Goal: Answer question/provide support

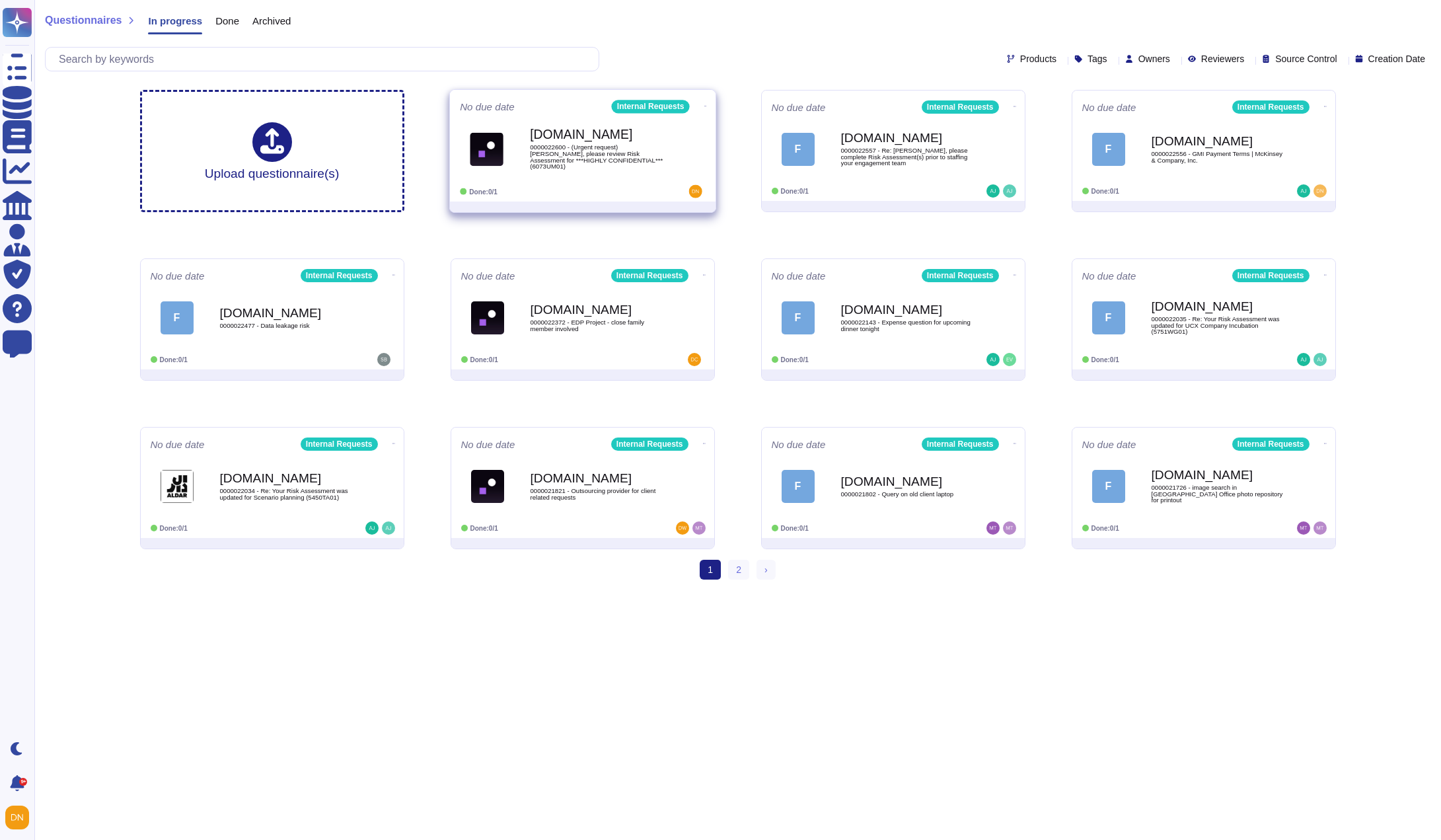
click at [543, 148] on span "0000022600 - (Urgent request) Joydeep, please review Risk Assessment for ***HIG…" at bounding box center [597, 156] width 133 height 26
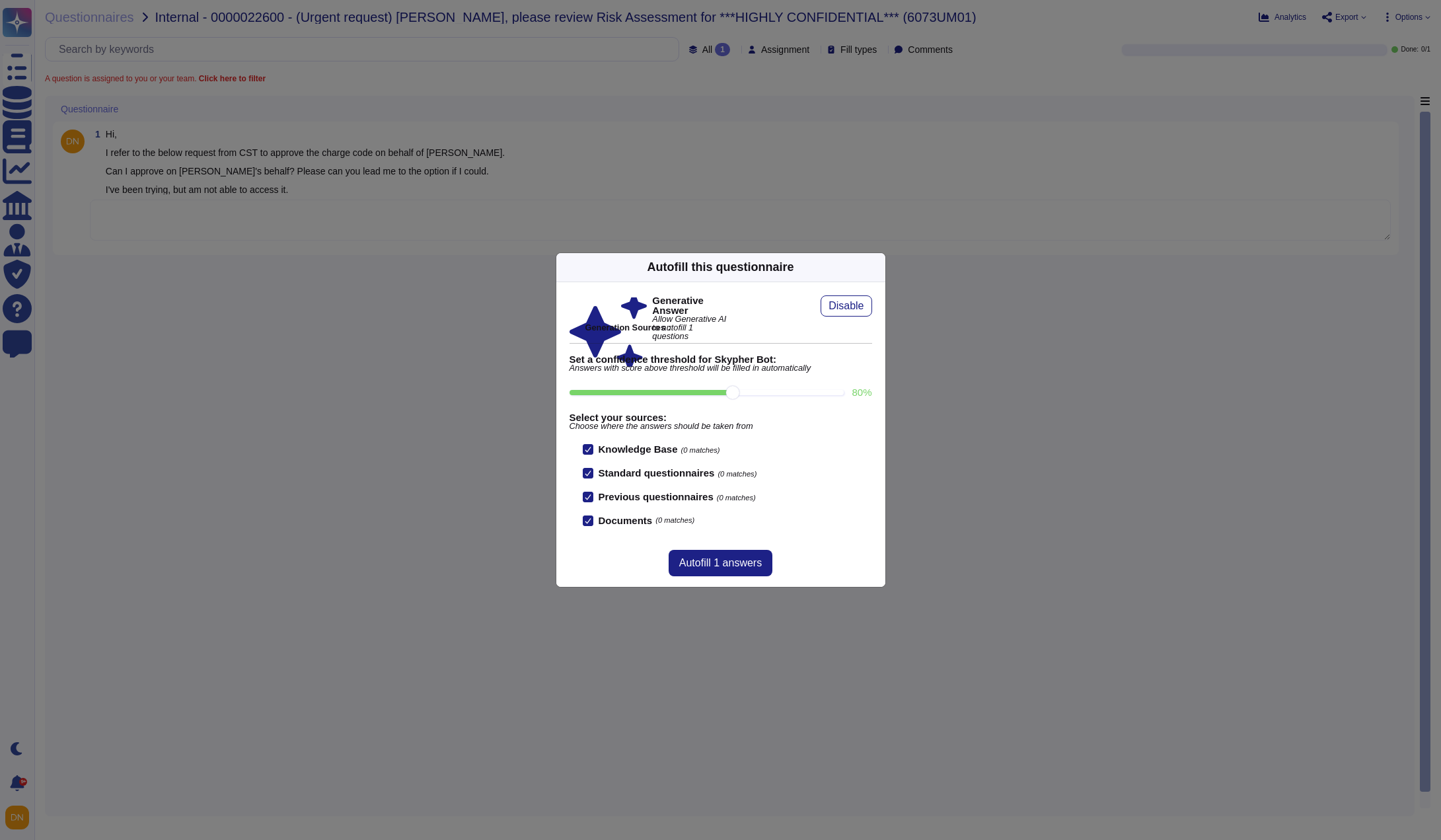
click at [878, 267] on icon at bounding box center [878, 267] width 0 height 0
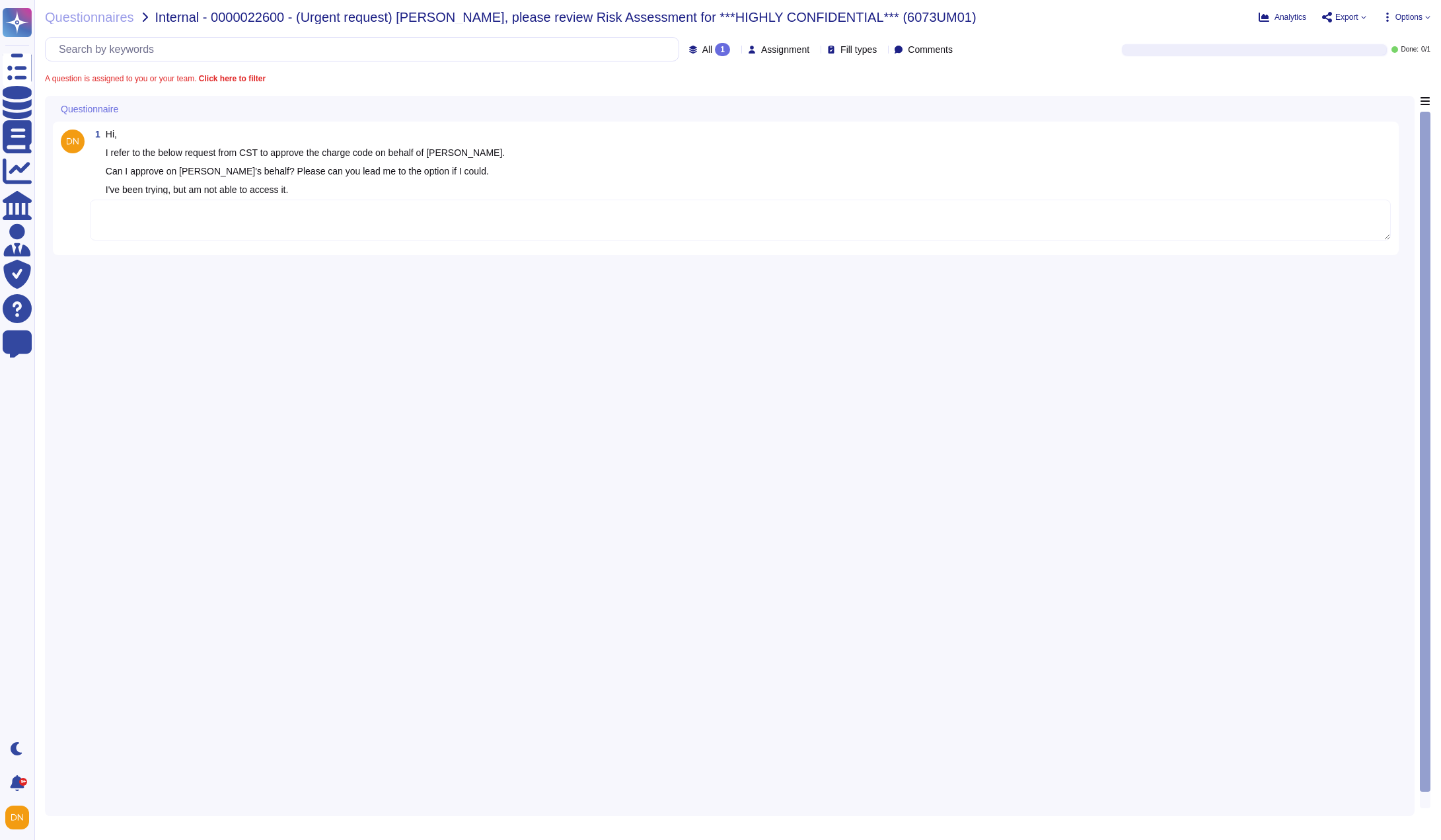
click at [719, 237] on textarea at bounding box center [740, 220] width 1301 height 41
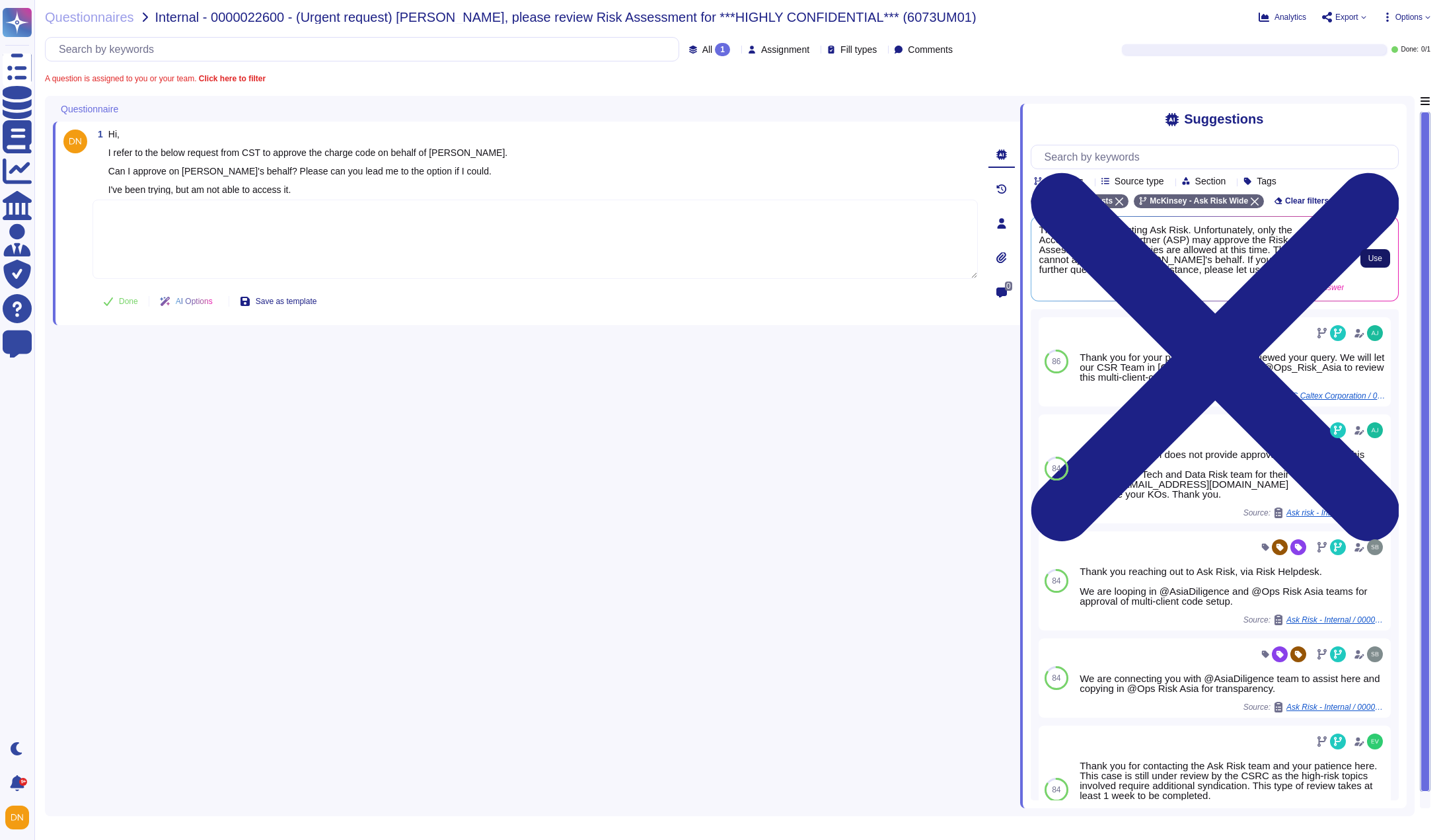
click at [1372, 260] on span "Use" at bounding box center [1376, 258] width 14 height 8
type textarea "Thank you for contacting Ask Risk. Unfortunately, only the Accountable Senior P…"
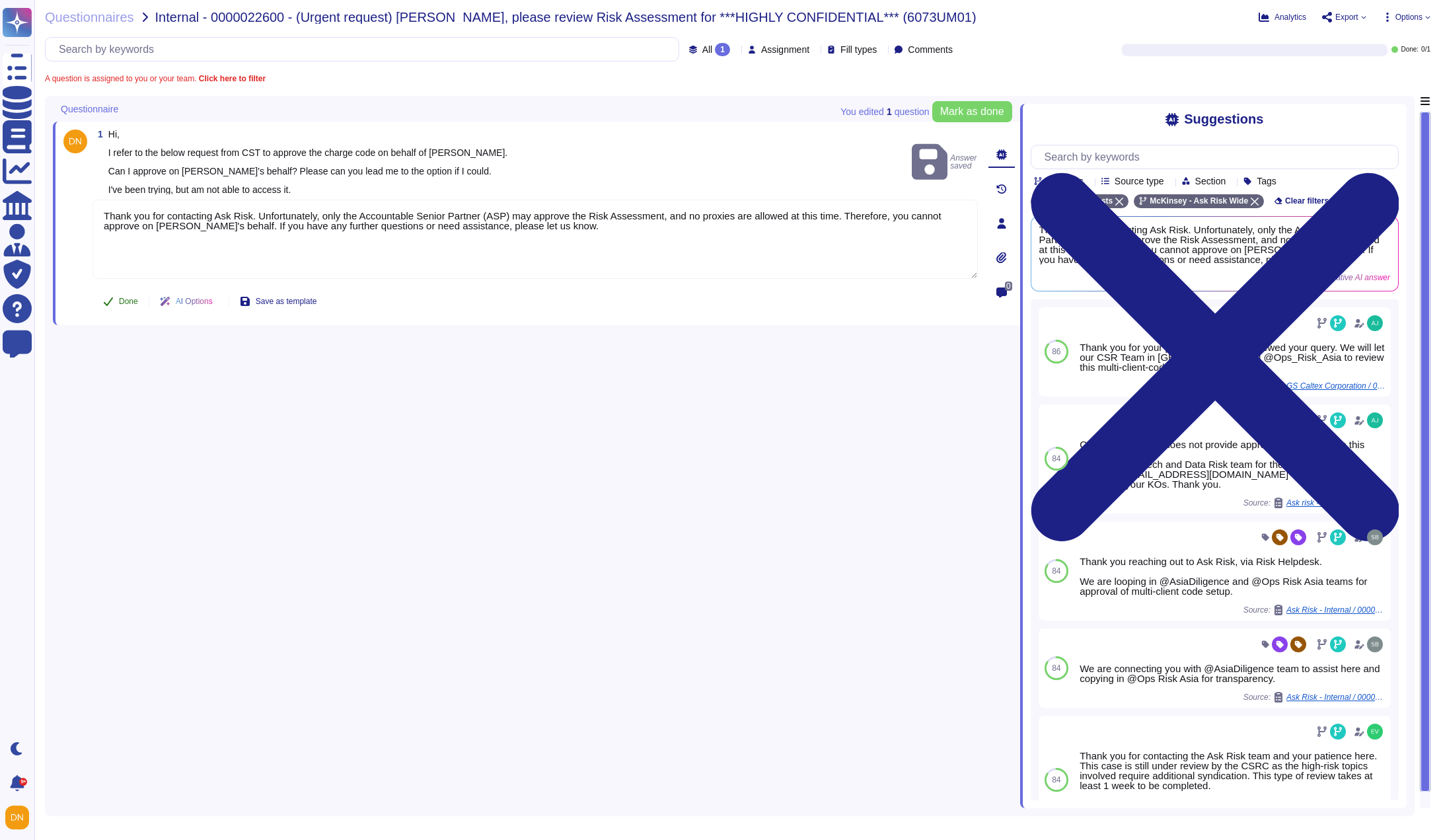
click at [135, 297] on span "Done" at bounding box center [128, 301] width 19 height 8
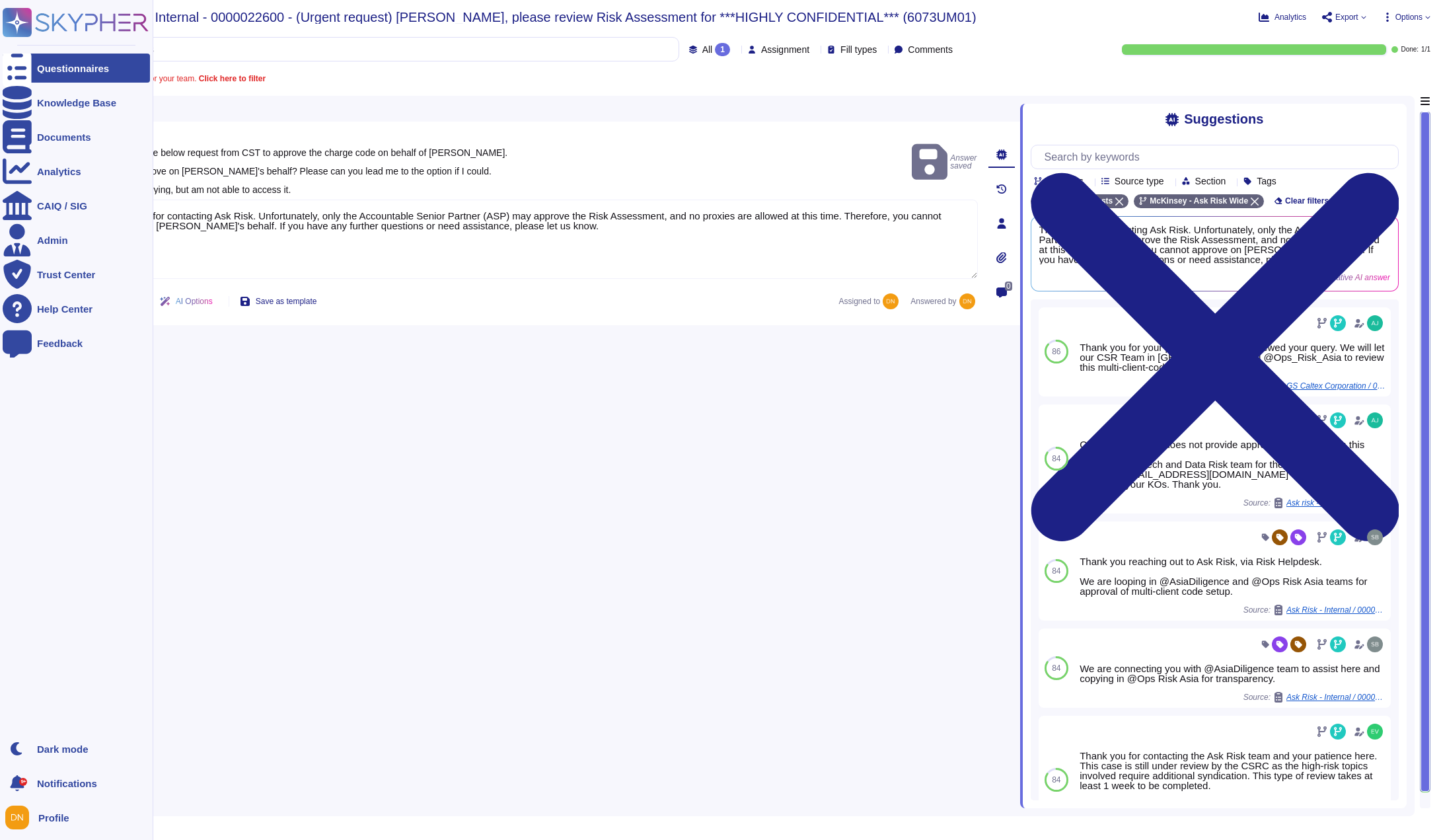
click at [17, 75] on div at bounding box center [17, 67] width 29 height 29
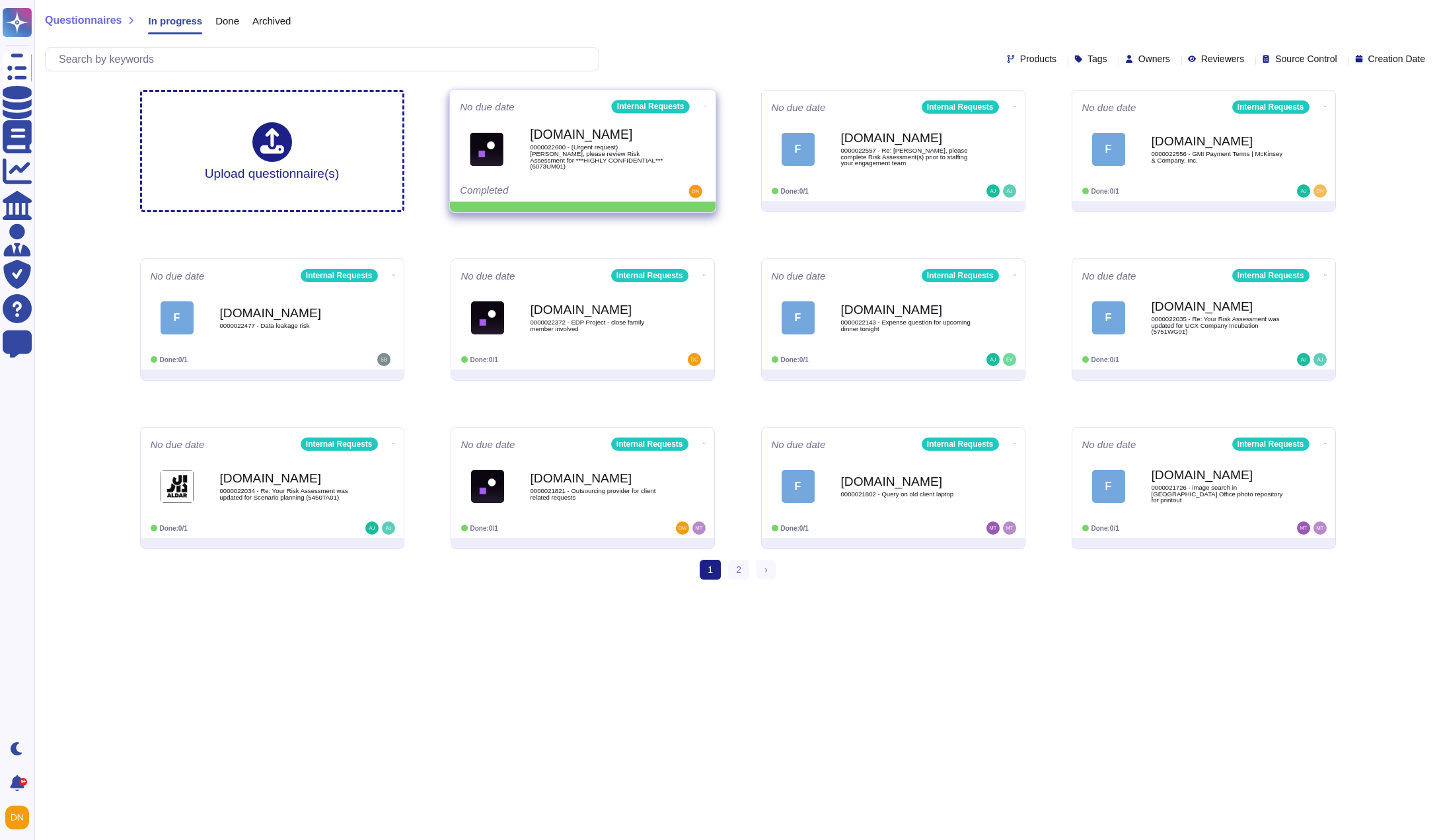
click at [704, 108] on icon at bounding box center [705, 106] width 3 height 4
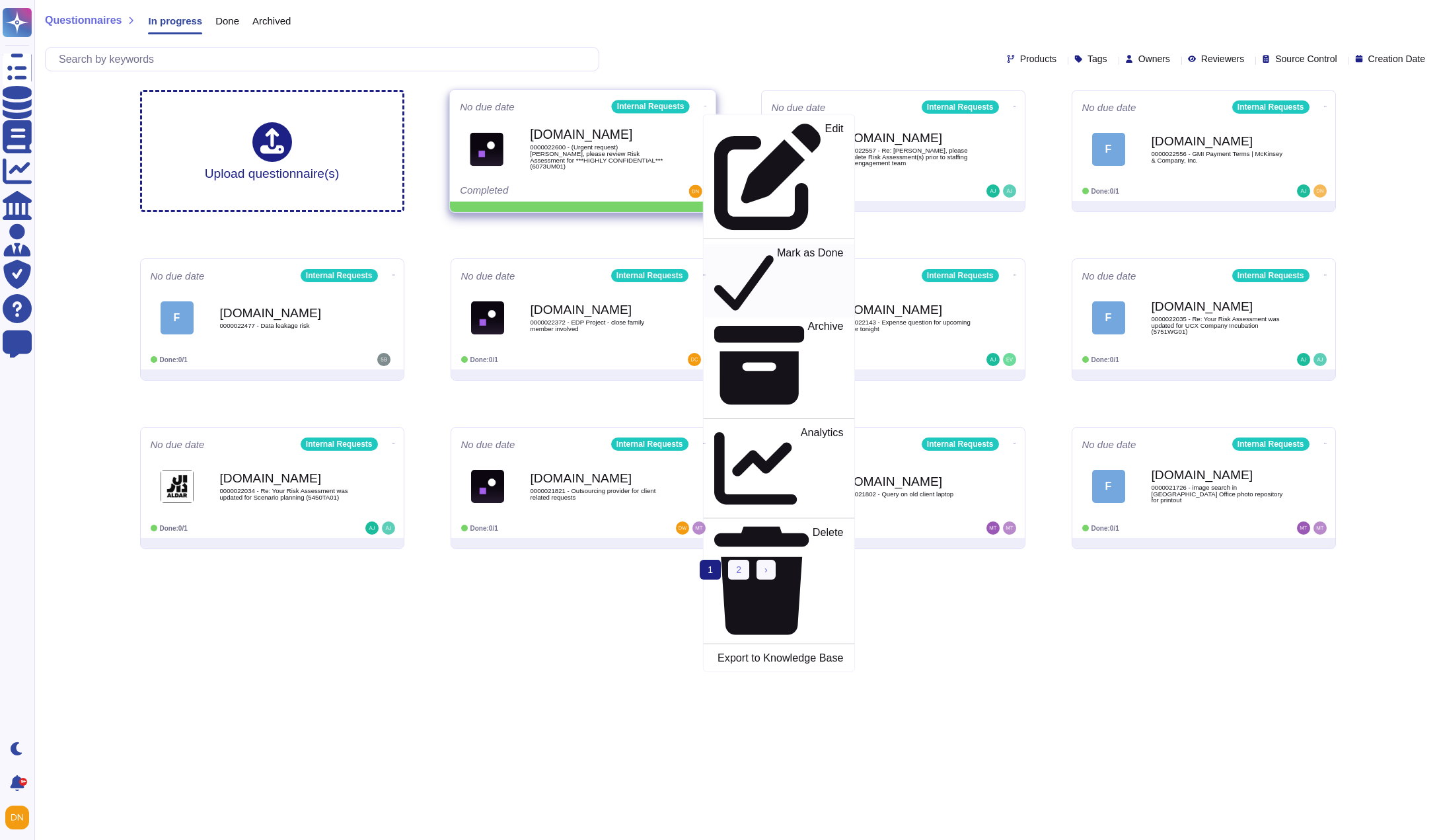
click at [715, 247] on icon at bounding box center [743, 280] width 60 height 68
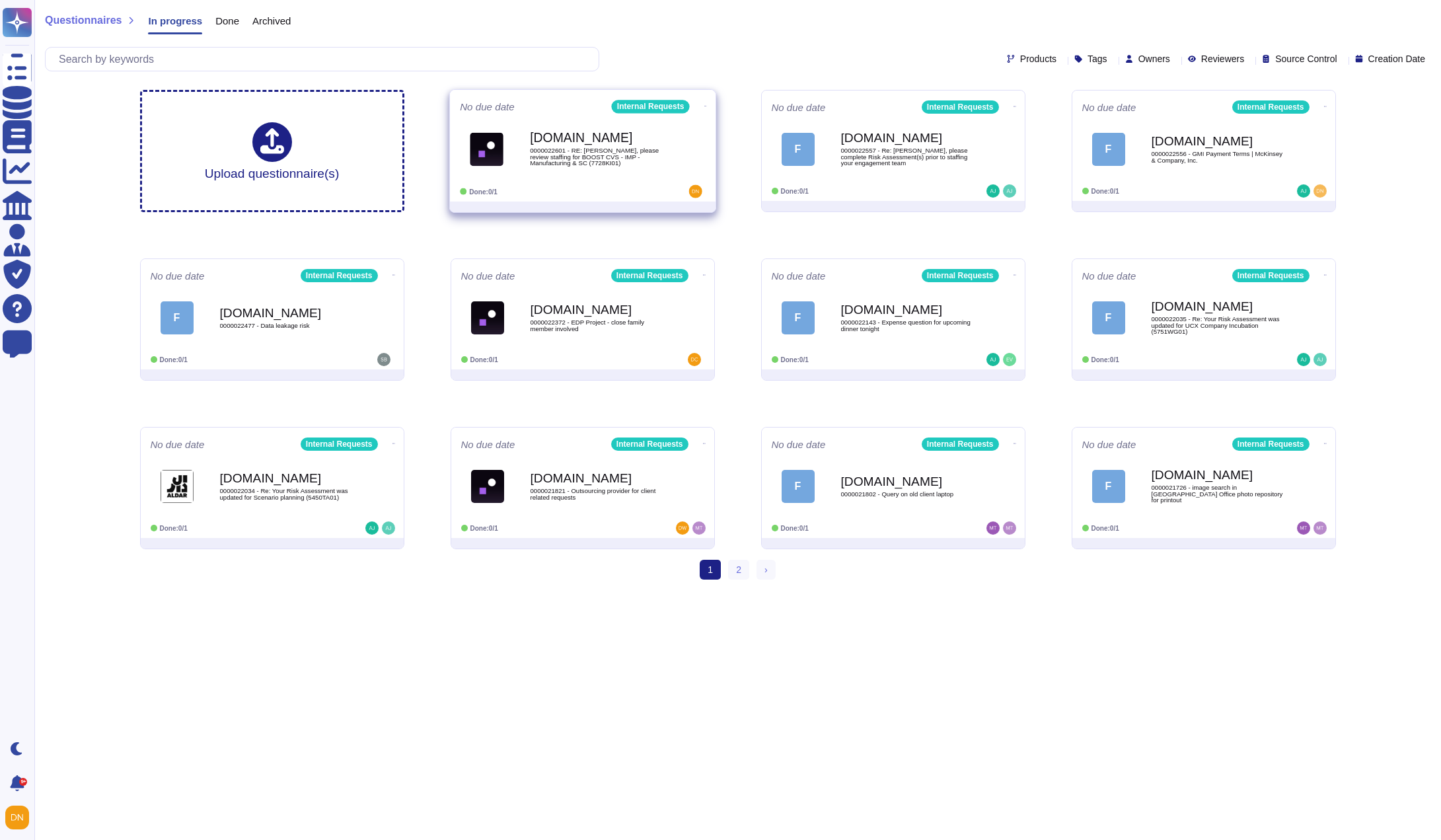
click at [513, 167] on span "[DOMAIN_NAME] 0000022601 - RE: [PERSON_NAME], please review staffing for BOOST …" at bounding box center [583, 149] width 246 height 53
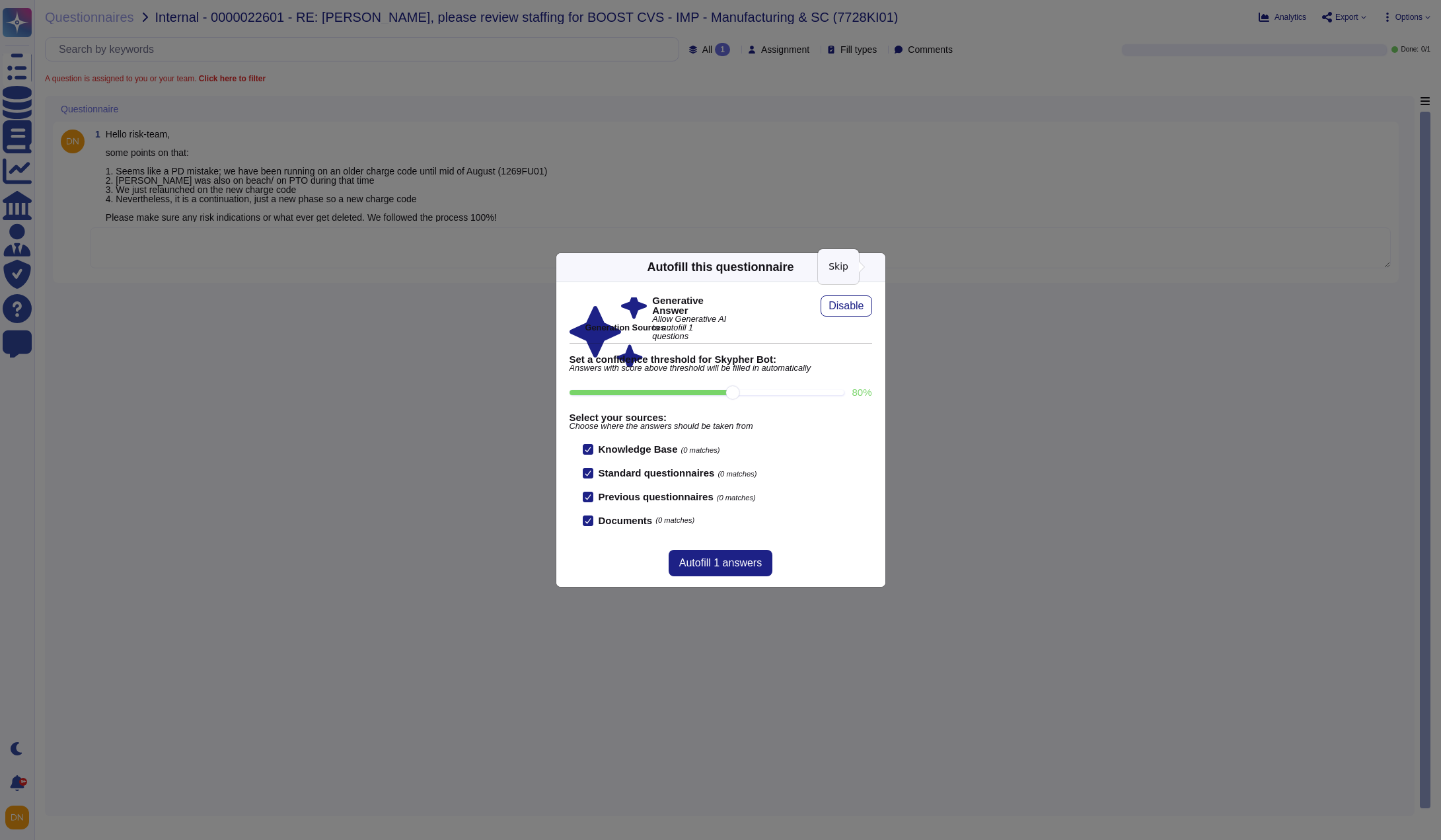
click at [878, 267] on icon at bounding box center [878, 267] width 0 height 0
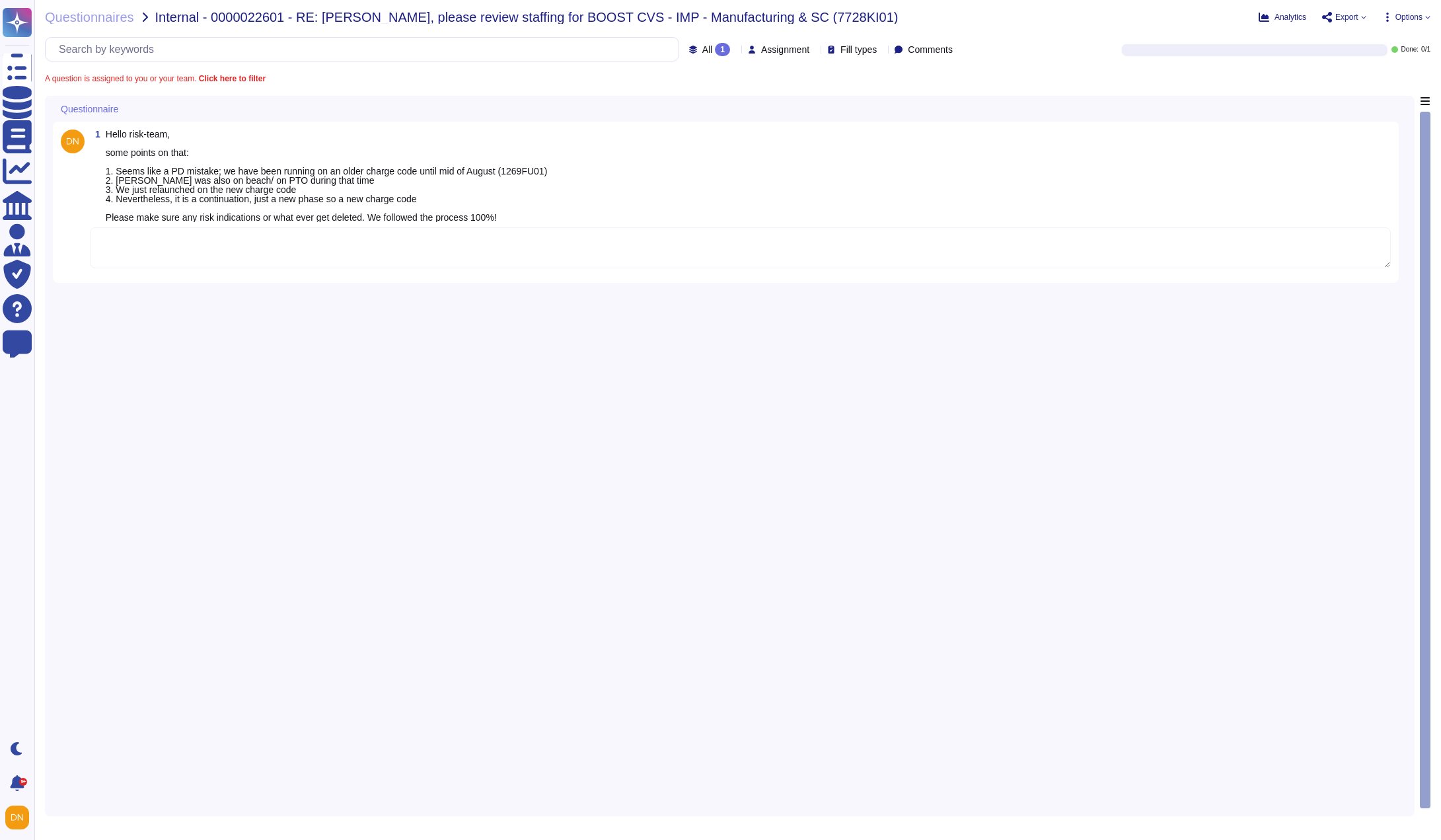
click at [562, 266] on textarea at bounding box center [740, 248] width 1301 height 41
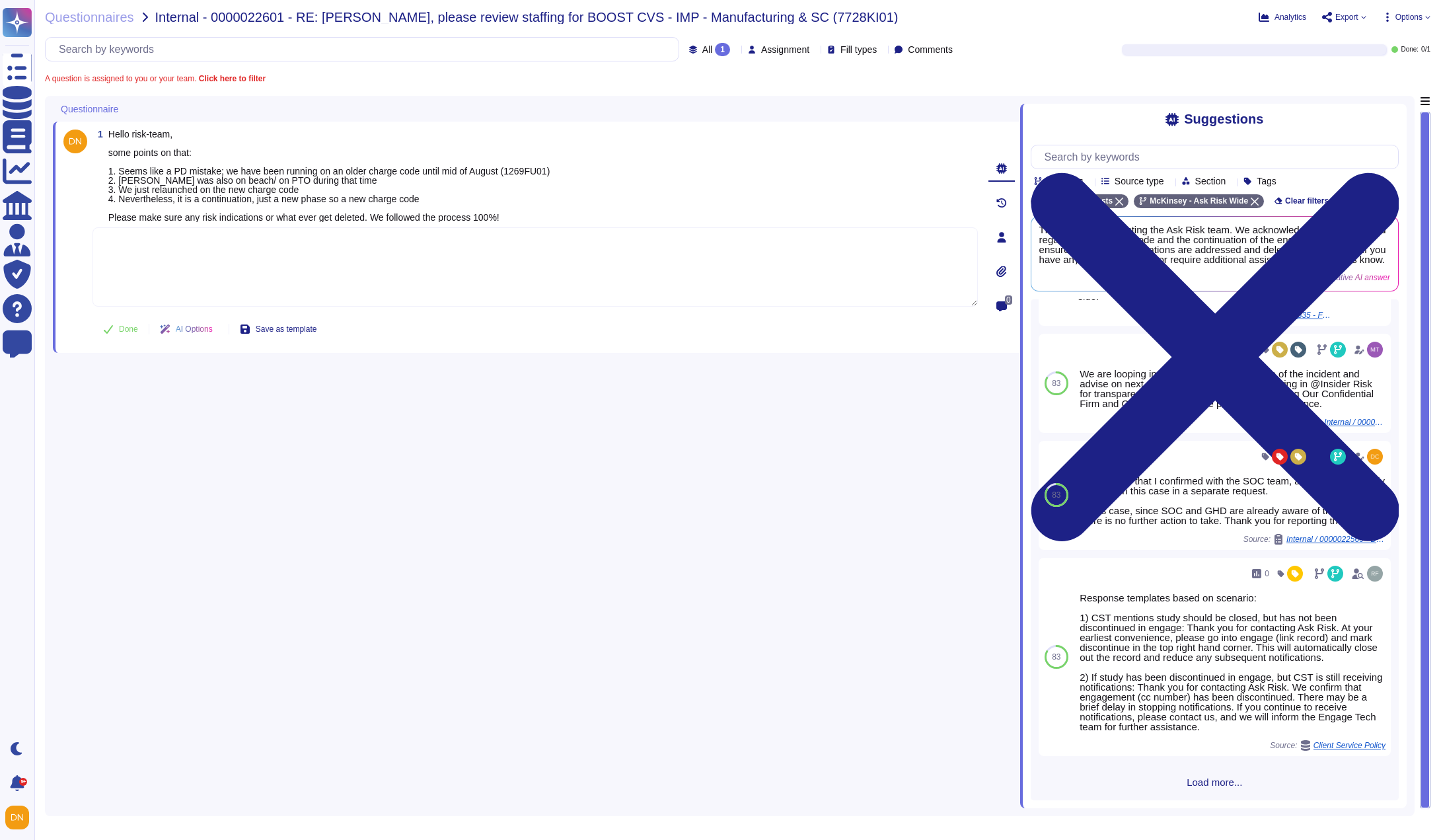
scroll to position [249, 0]
click at [1200, 786] on span "Load more..." at bounding box center [1215, 782] width 368 height 10
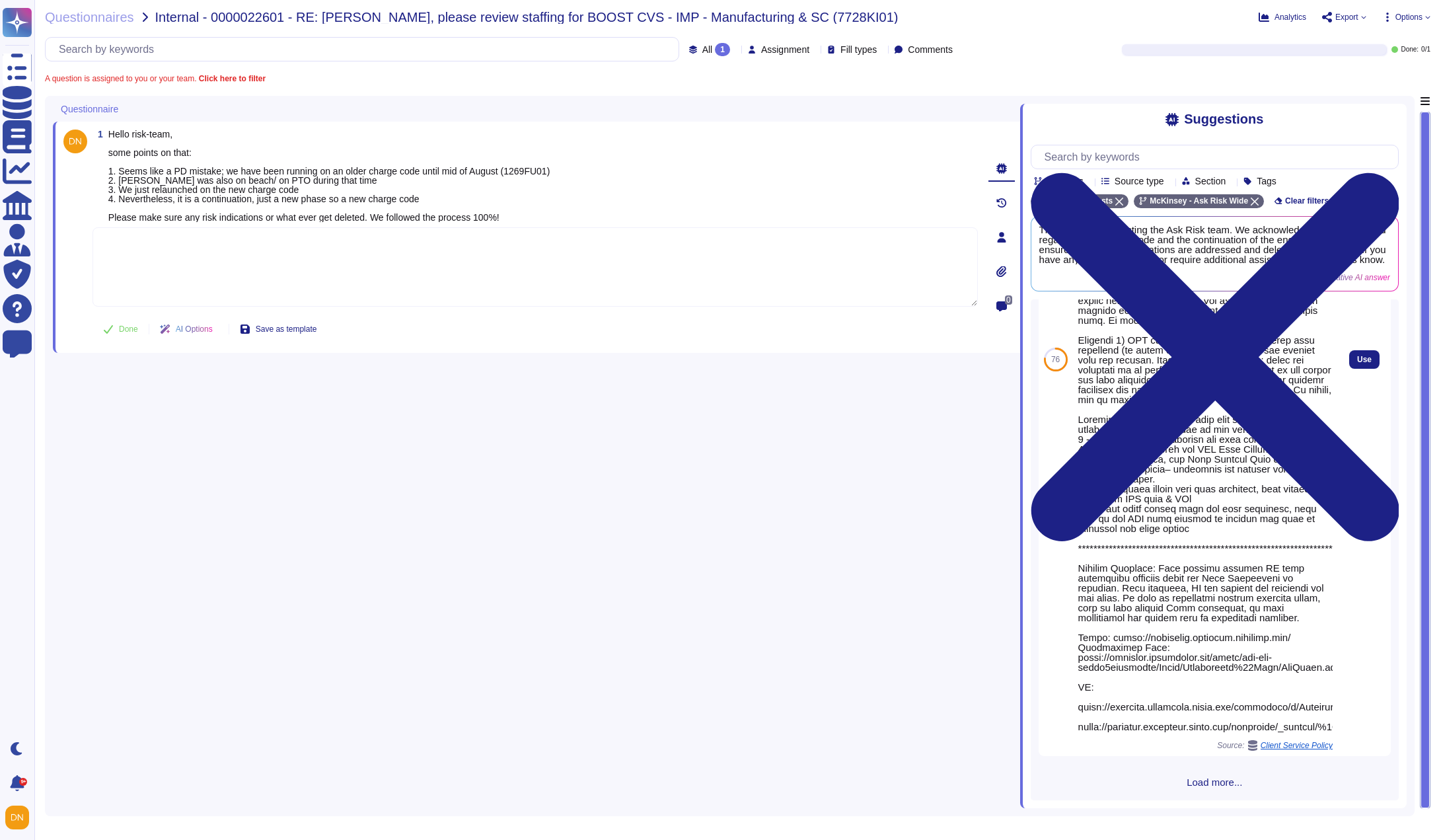
scroll to position [2866, 0]
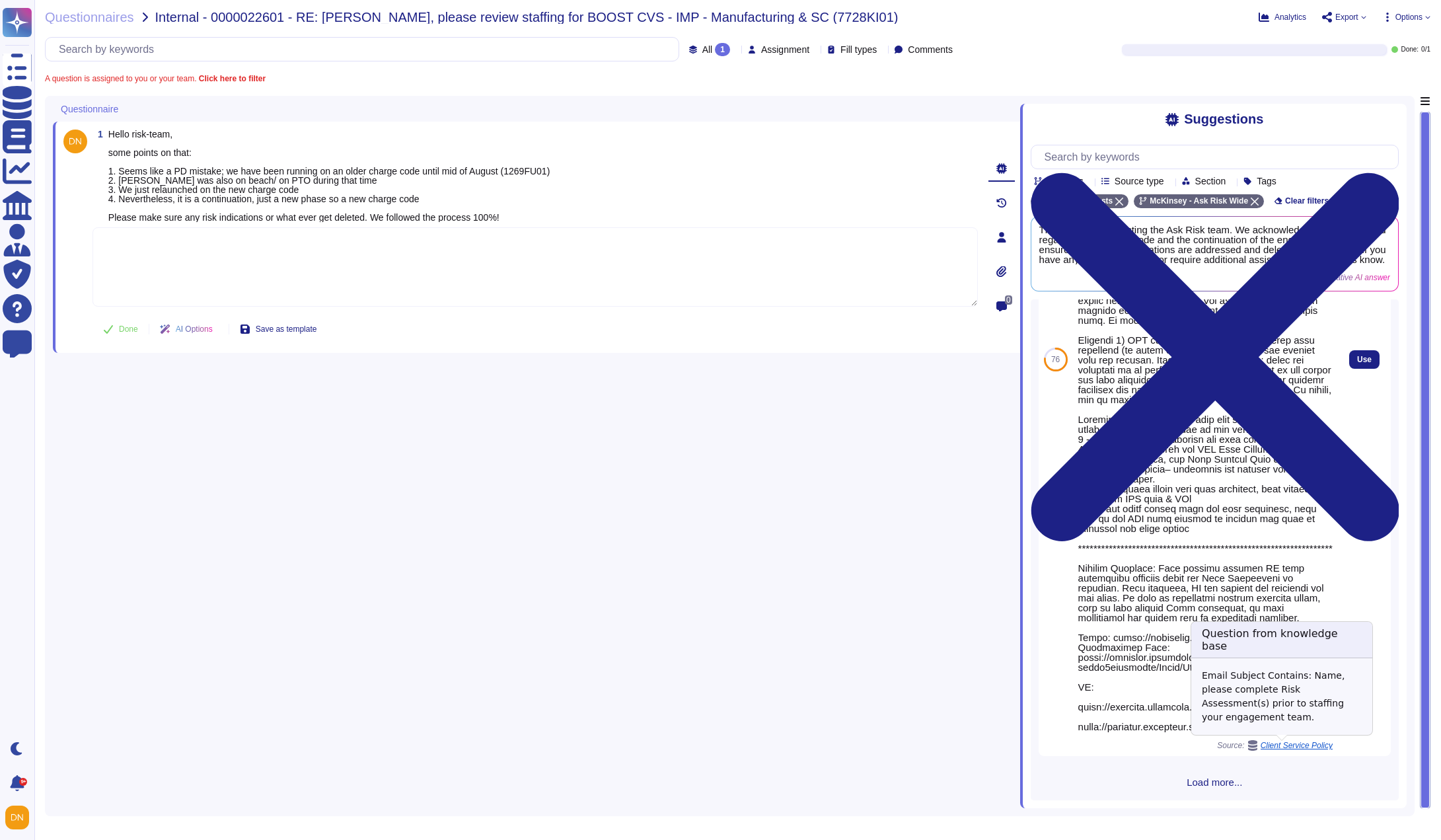
click at [1293, 746] on span "Client Service Policy" at bounding box center [1297, 745] width 72 height 8
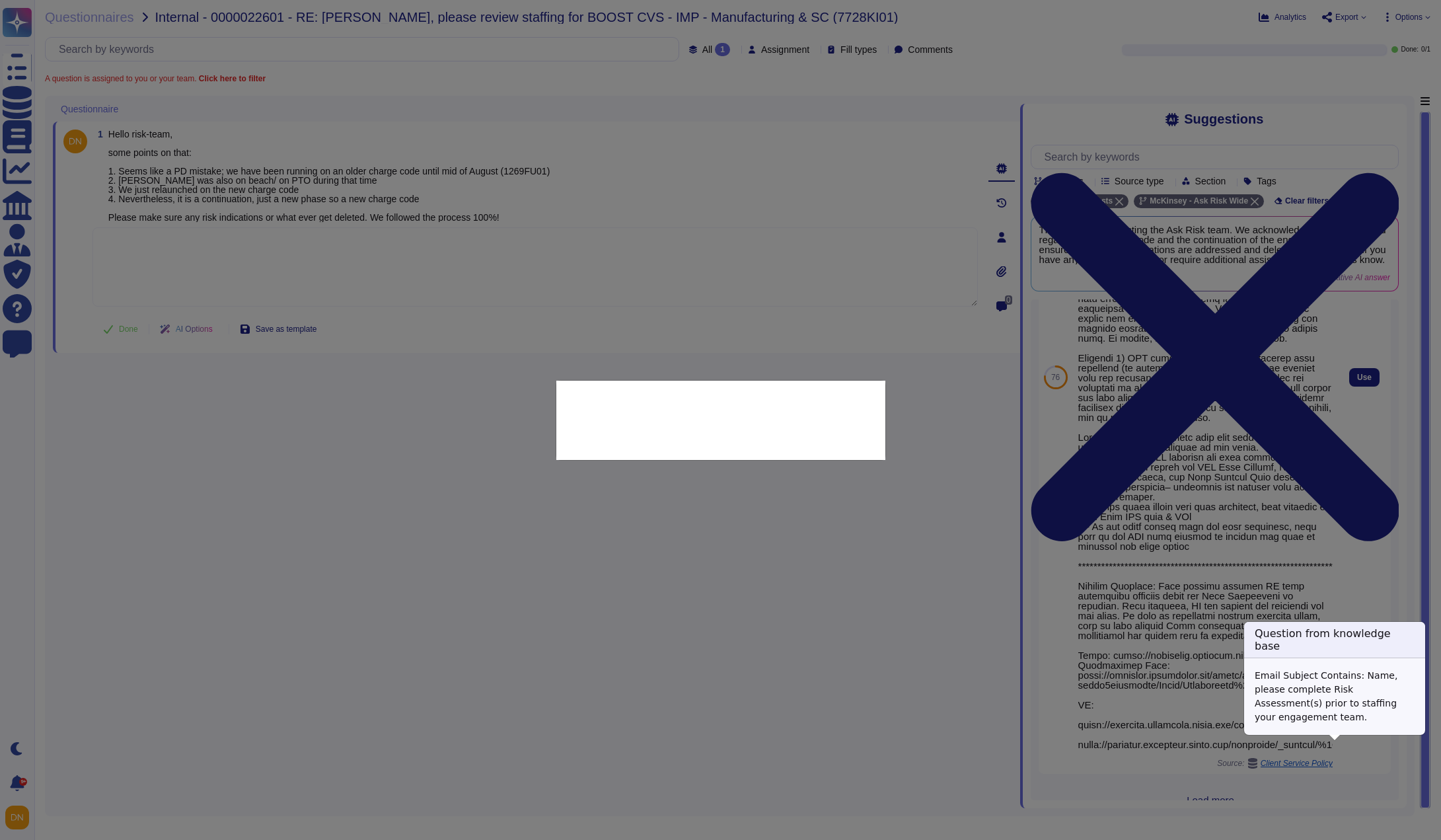
scroll to position [2777, 0]
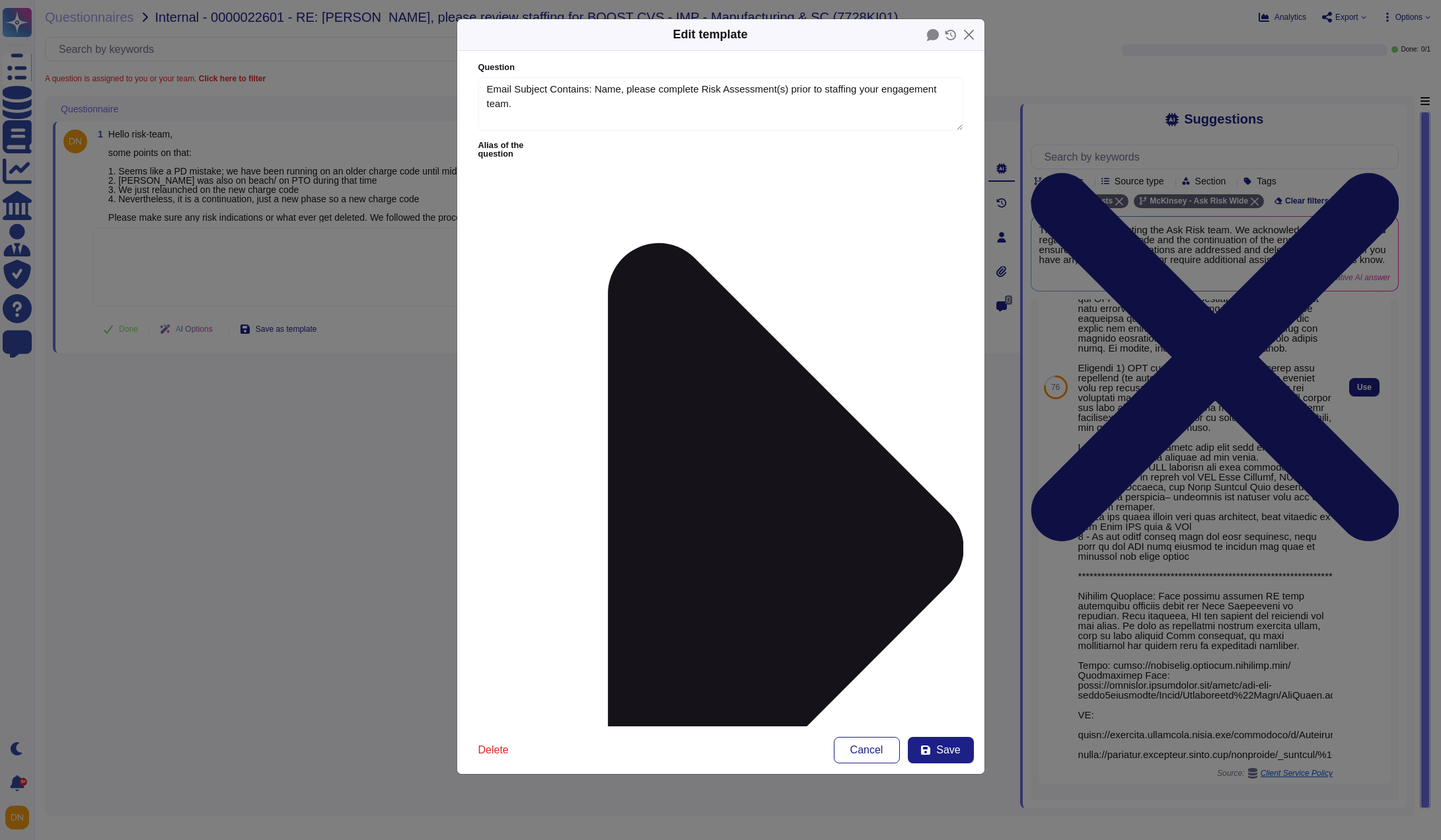
type textarea "Email Subject Contains: Name, please complete Risk Assessment(s) prior to staff…"
type textarea "Templates Based on Scenario: Scenario 1) CST thanks team for informing them of …"
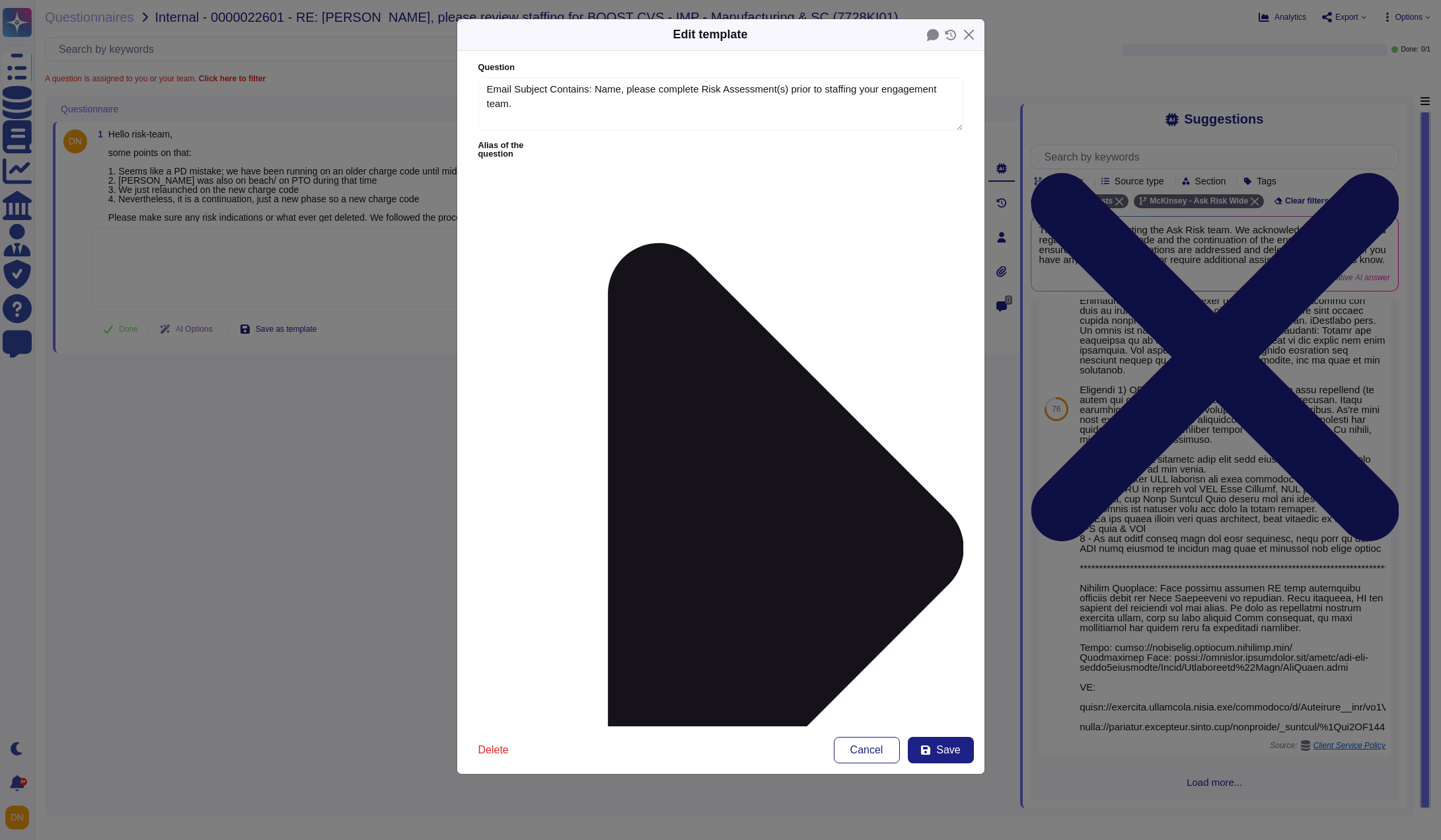
scroll to position [0, 0]
click at [966, 29] on button "Close" at bounding box center [968, 34] width 20 height 20
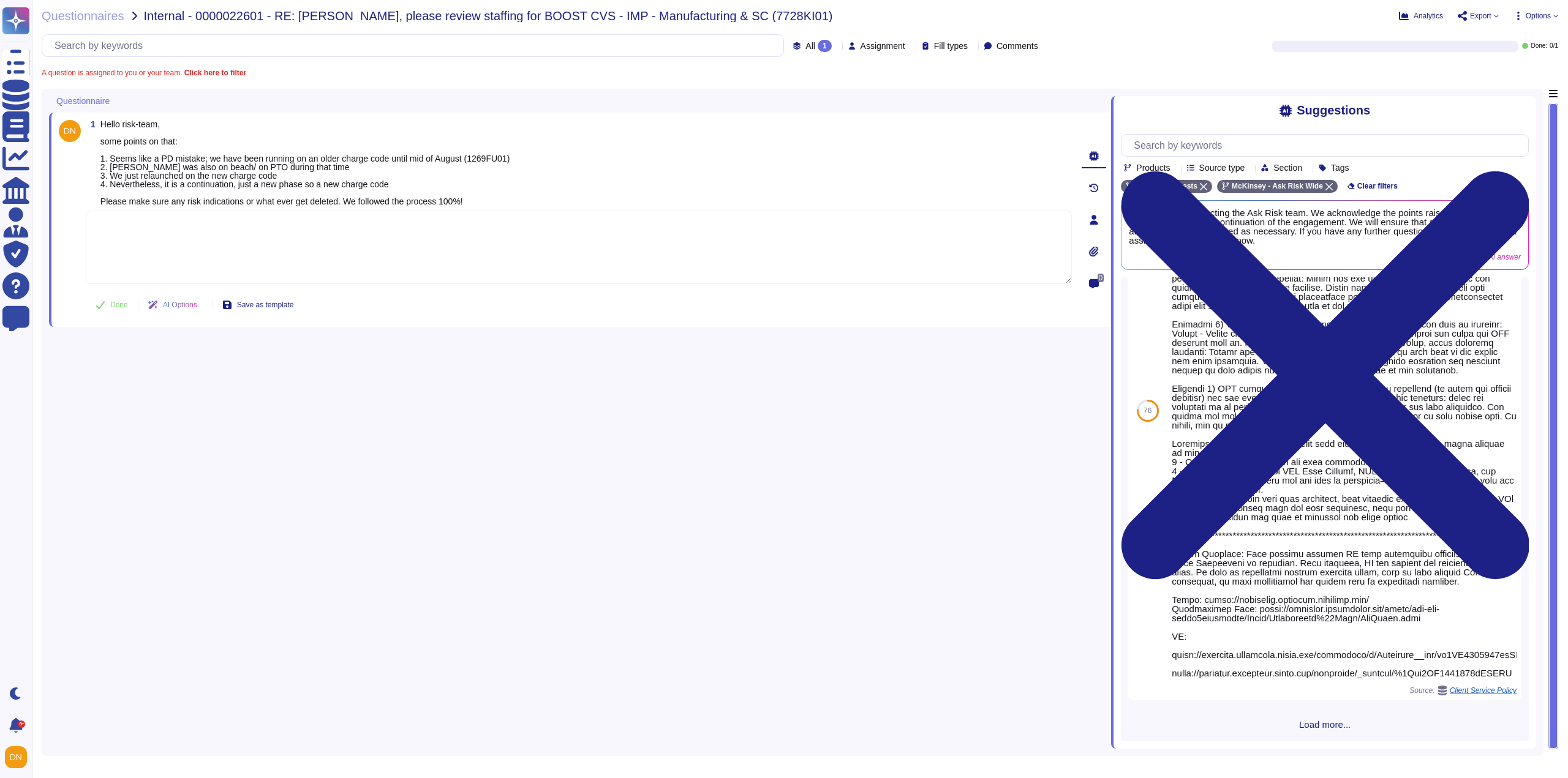
scroll to position [2278, 0]
click at [491, 250] on textarea at bounding box center [578, 247] width 986 height 73
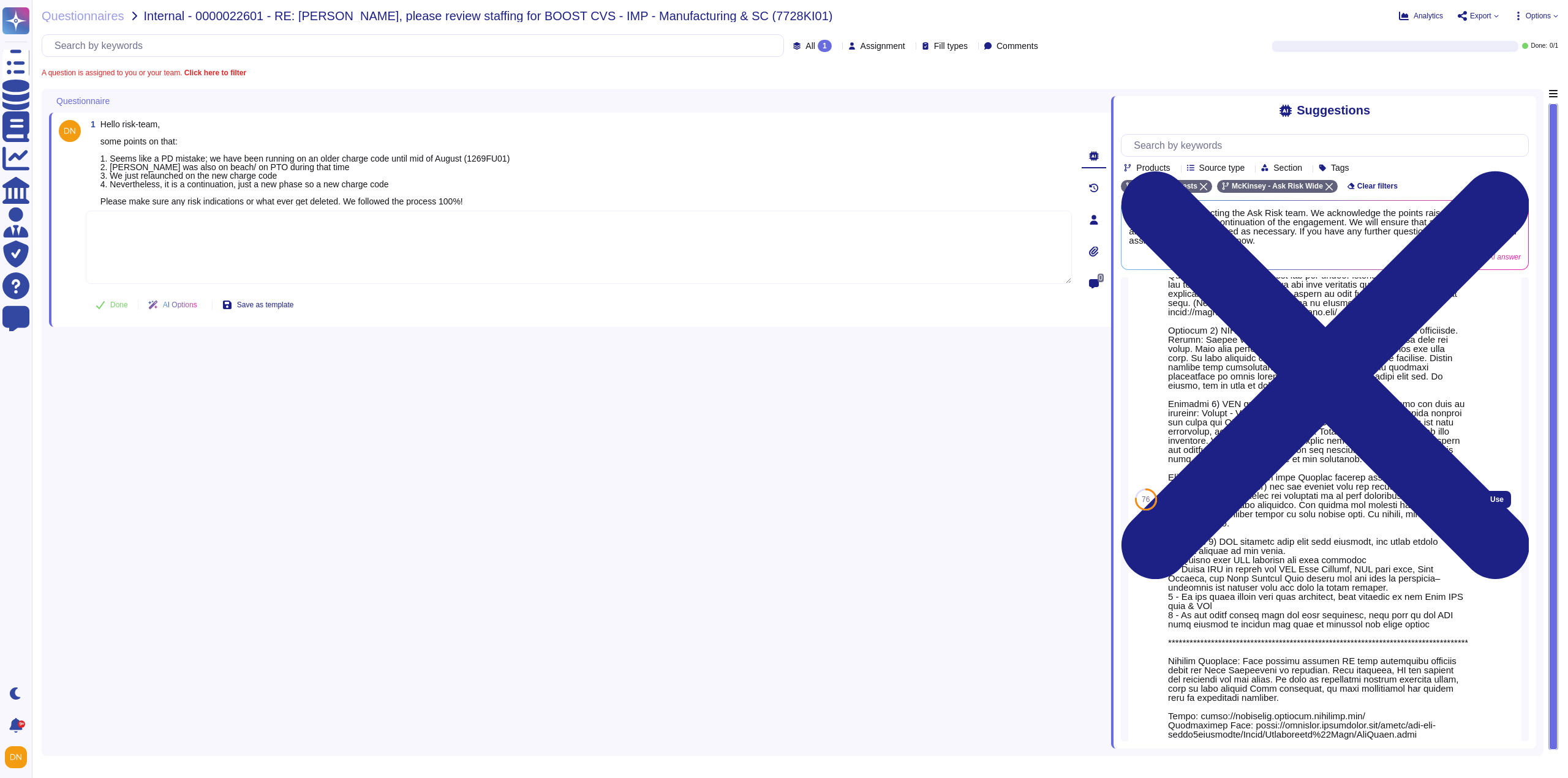
scroll to position [2202, 0]
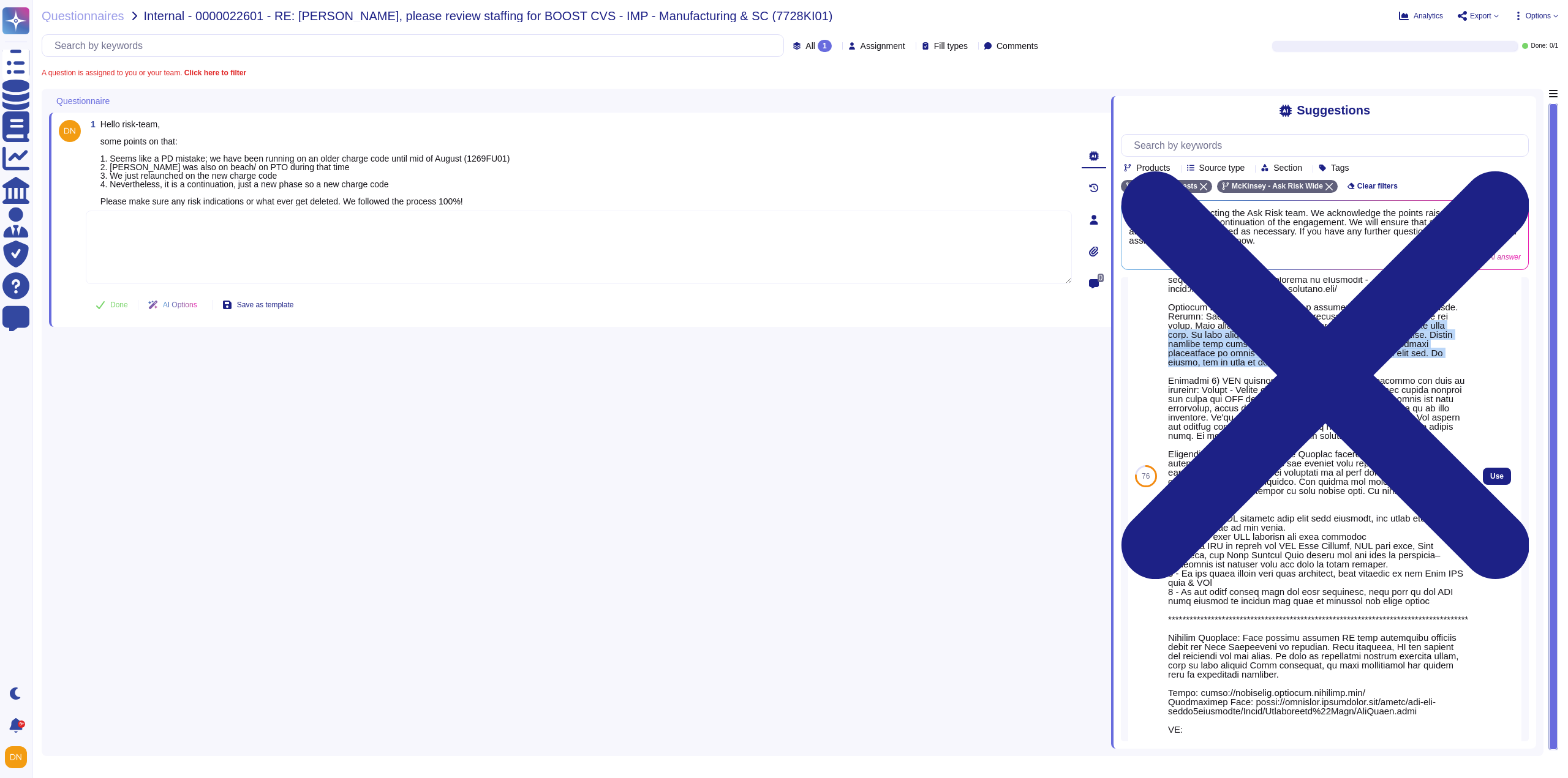
drag, startPoint x: 1356, startPoint y: 394, endPoint x: 1381, endPoint y: 360, distance: 42.2
click at [1335, 360] on div at bounding box center [1317, 481] width 300 height 579
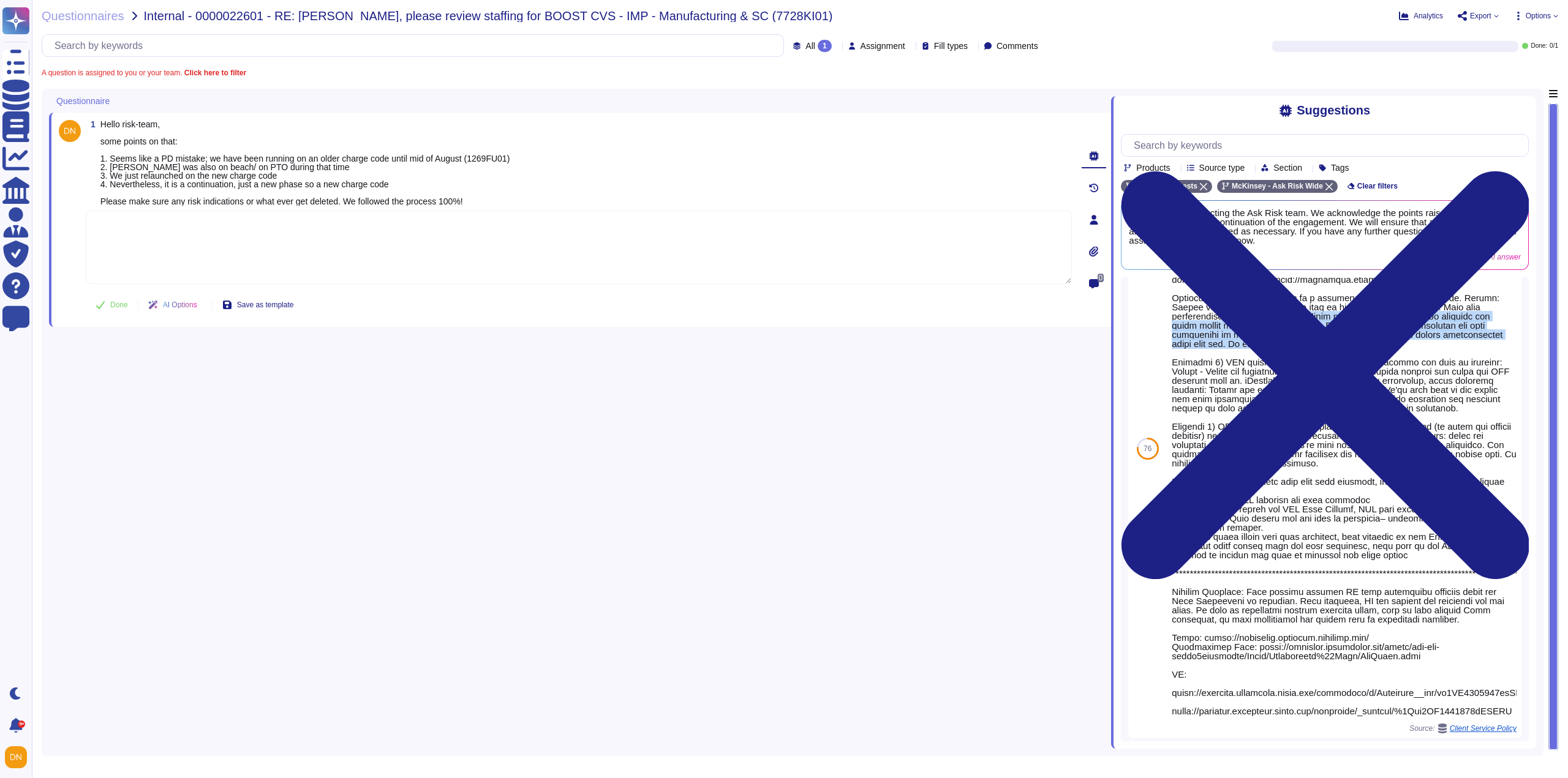
copy div "Thank you for your note. We have reviewed the prior charge code and have no con…"
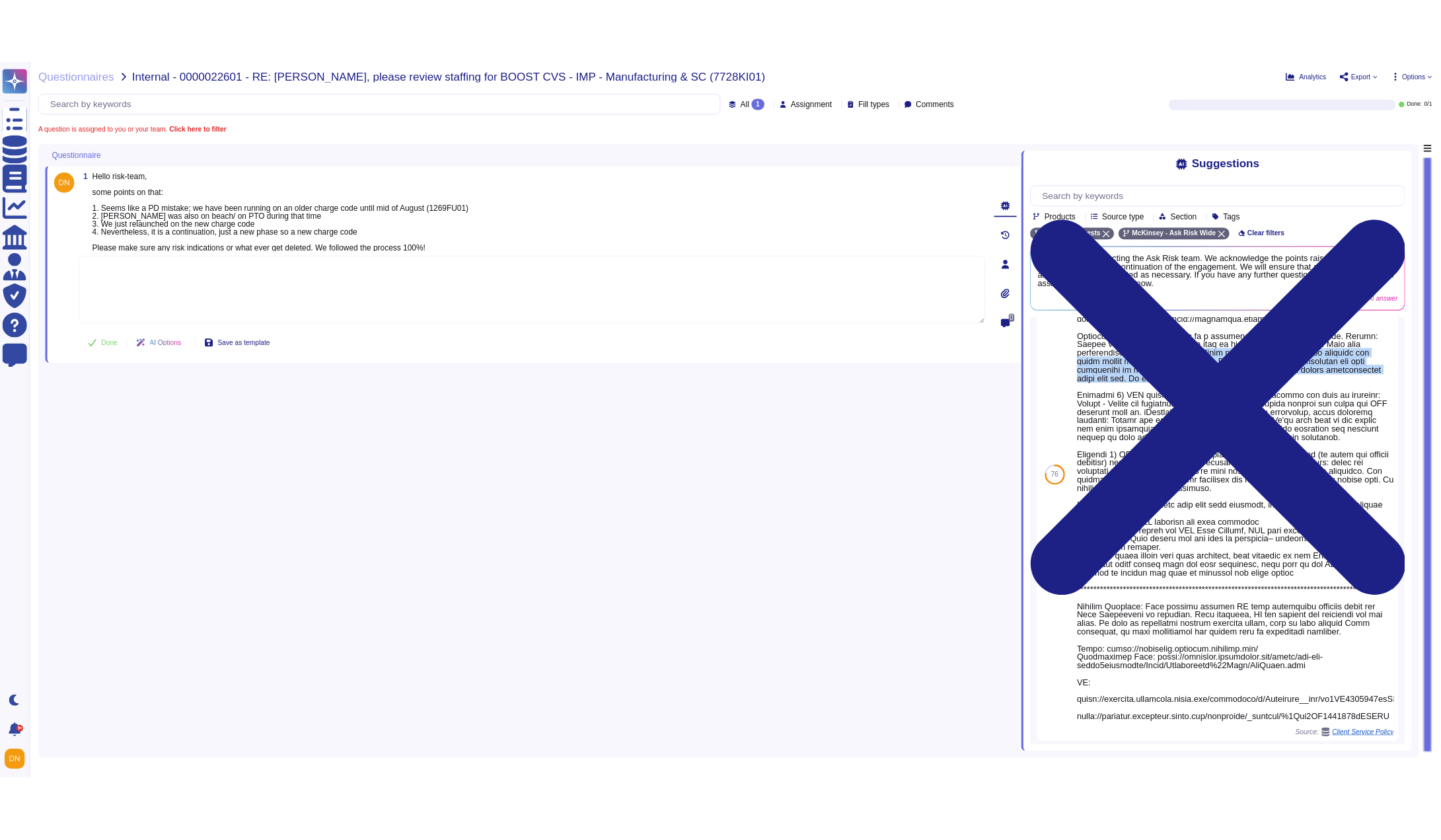
scroll to position [2352, 0]
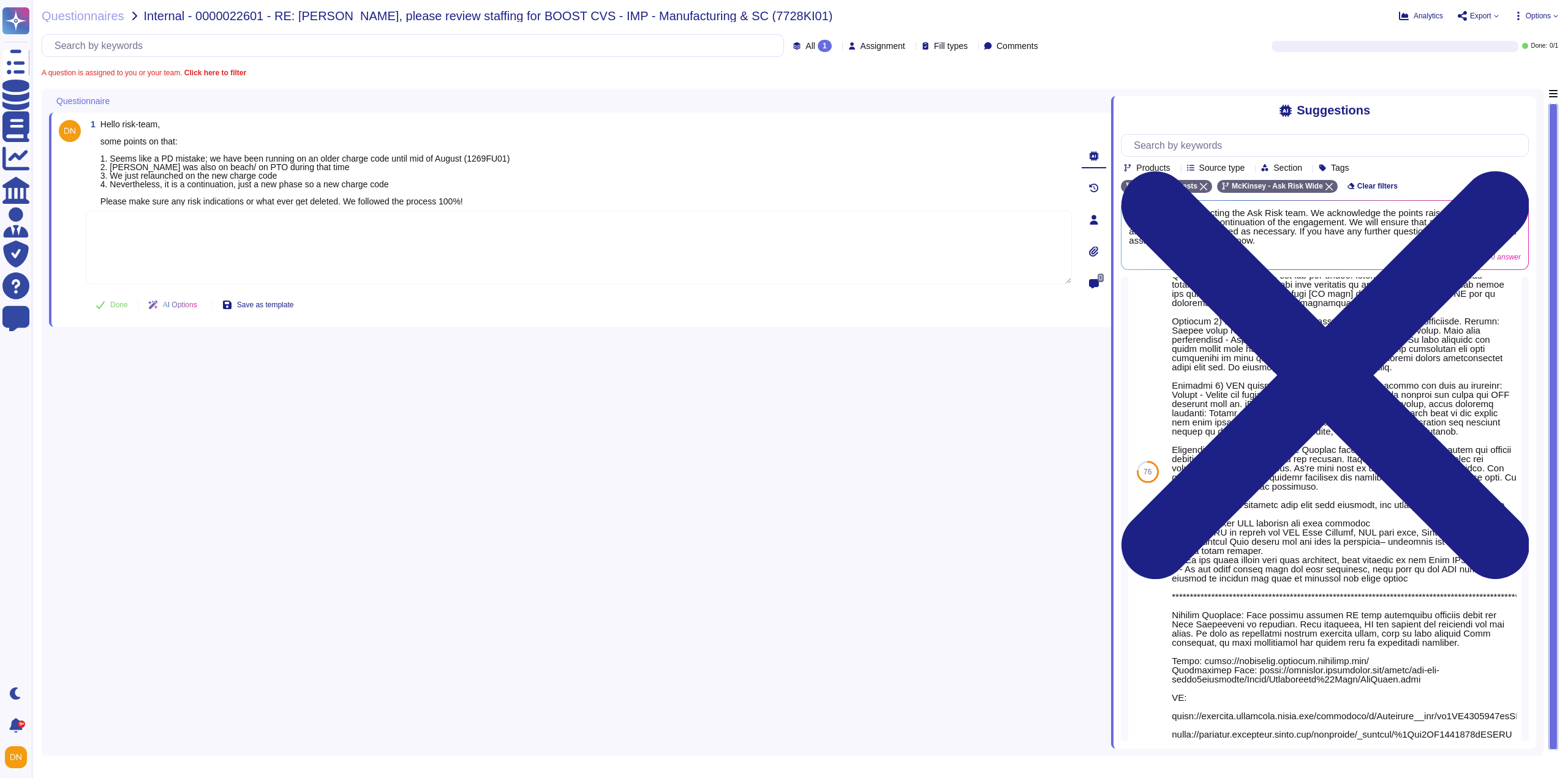
click at [422, 257] on textarea at bounding box center [578, 247] width 986 height 73
paste textarea "We have reviewed the prior charge code and have no concerns. @Malgorzata Pawlak…"
type textarea "We have reviewed the prior charge code and have no concerns. @Malgorzata Pawlak…"
click at [110, 304] on span "Done" at bounding box center [119, 305] width 18 height 7
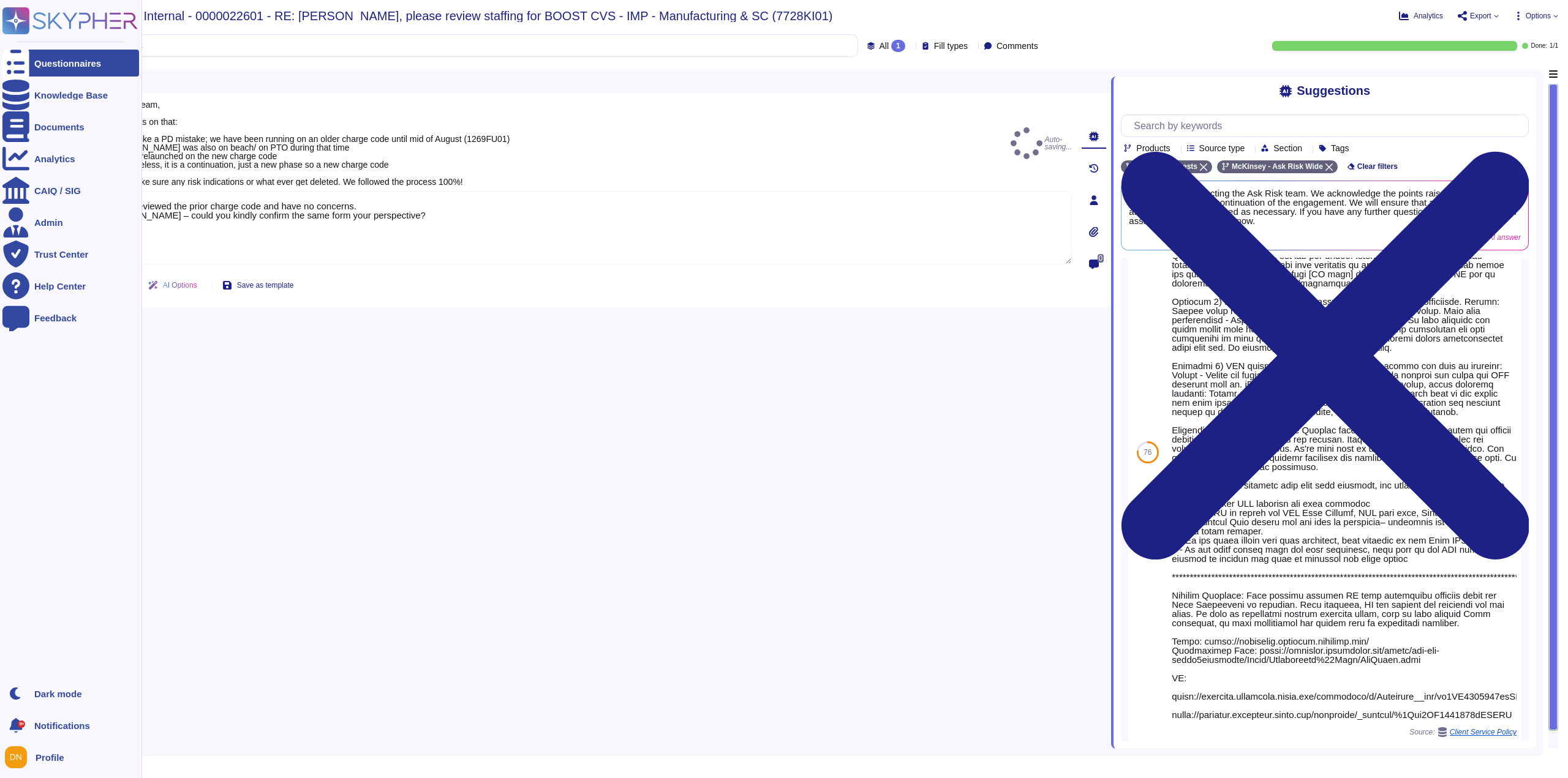
click at [29, 73] on div at bounding box center [16, 62] width 27 height 27
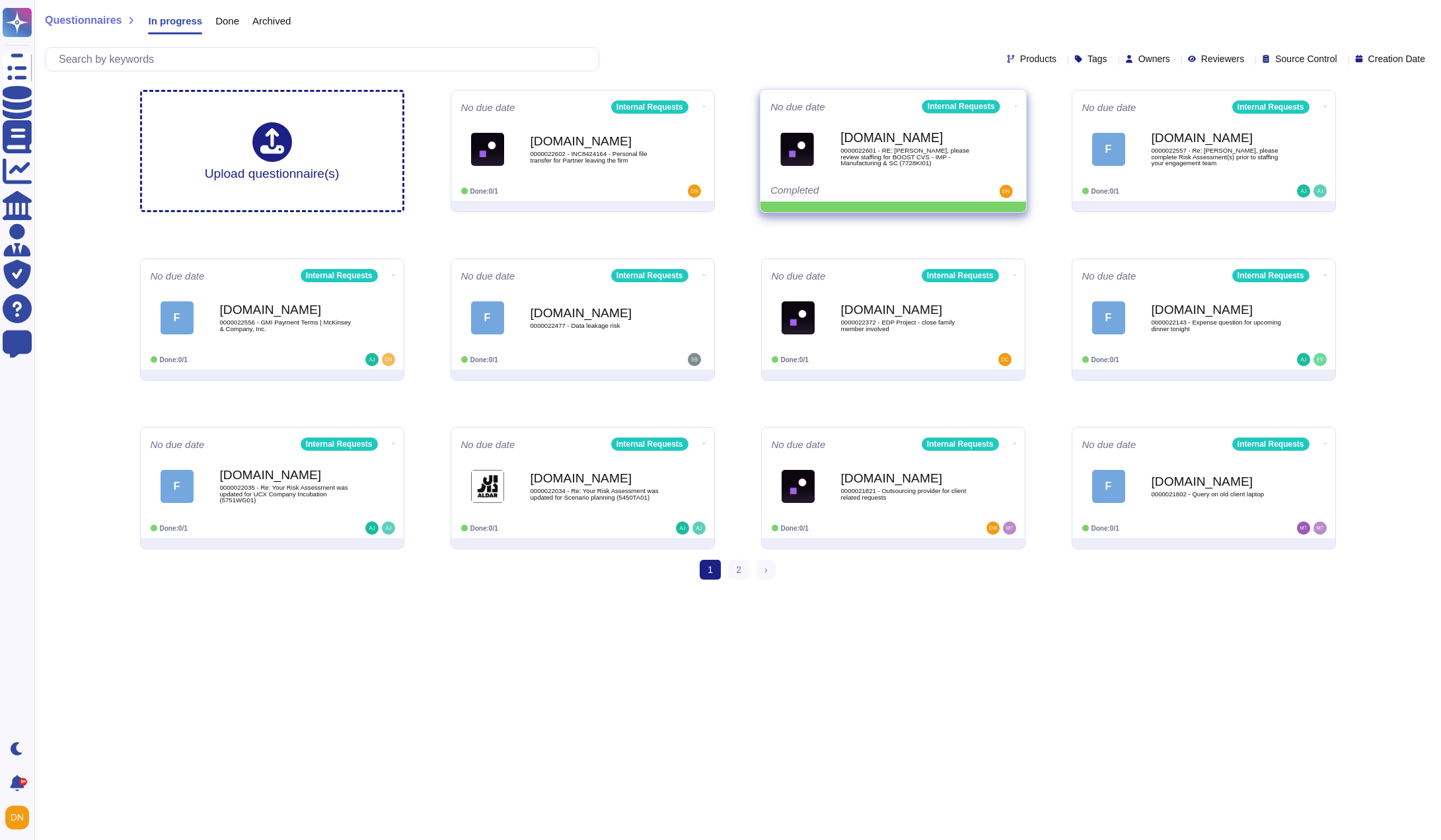
click at [1015, 104] on icon at bounding box center [1016, 106] width 3 height 4
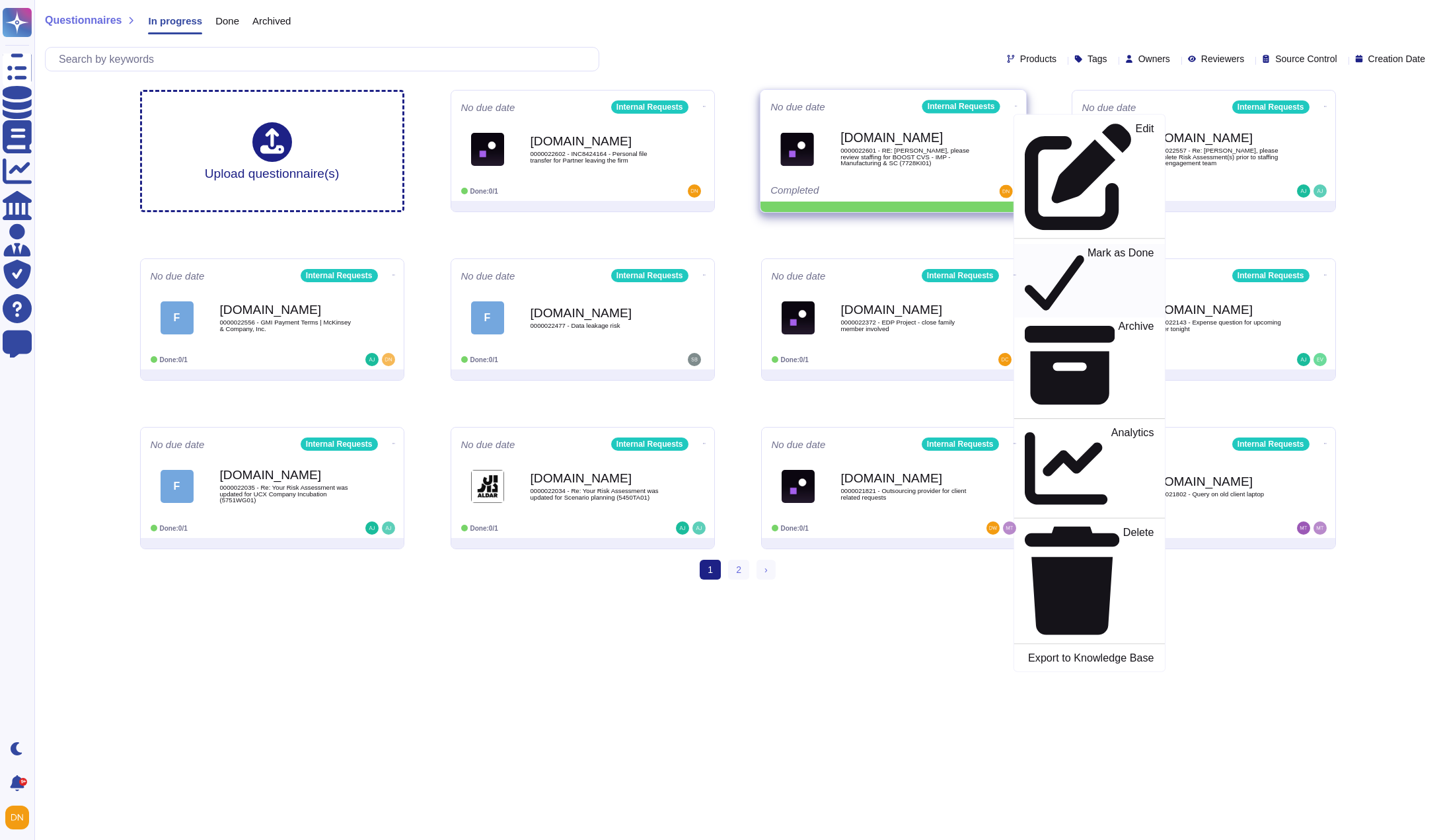
click at [1087, 247] on p "Mark as Done" at bounding box center [1120, 280] width 67 height 67
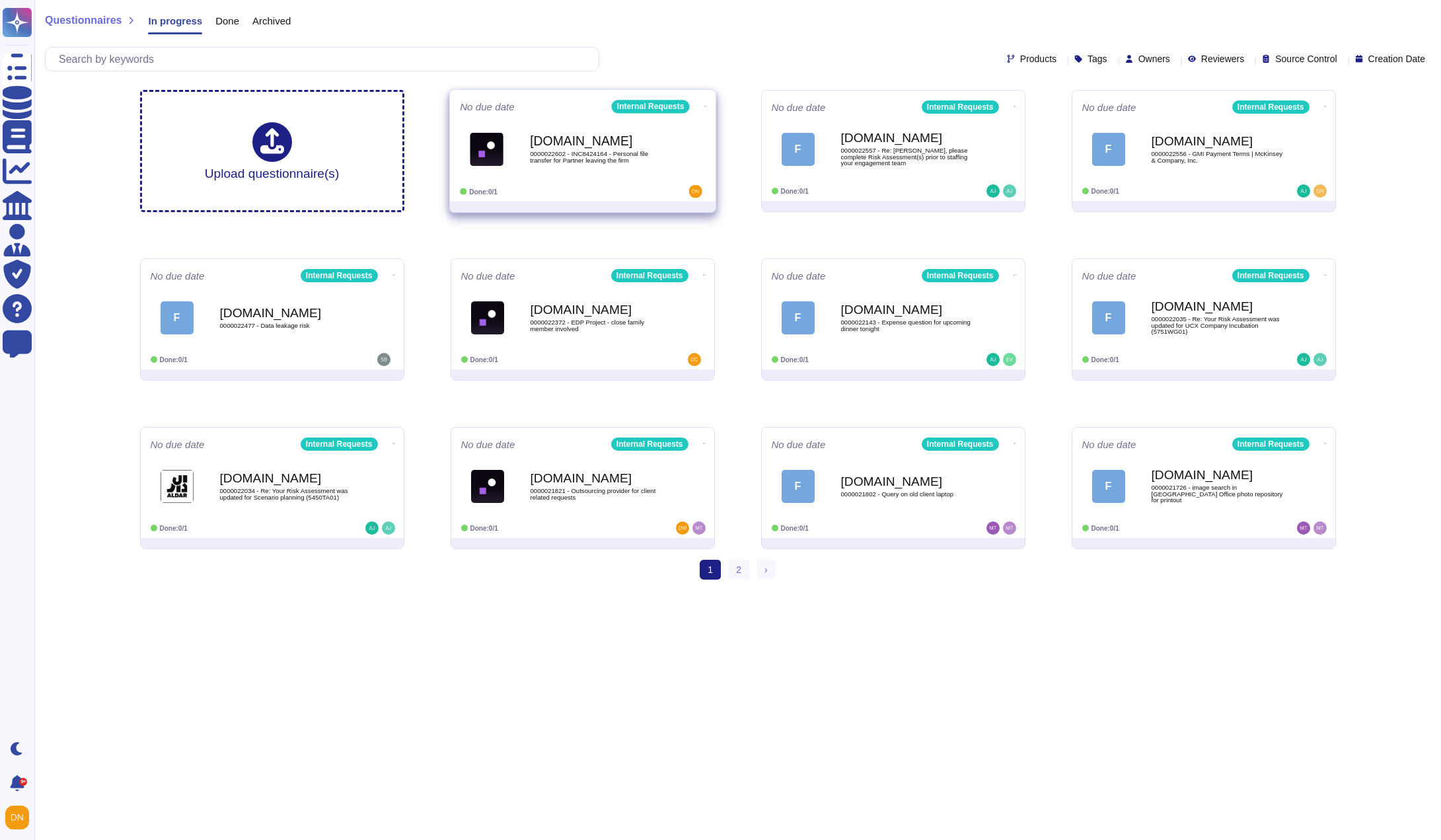
click at [668, 158] on span "Force.com 0000022602 - INC8424164 - Personal file transfer for Partner leaving …" at bounding box center [583, 149] width 246 height 53
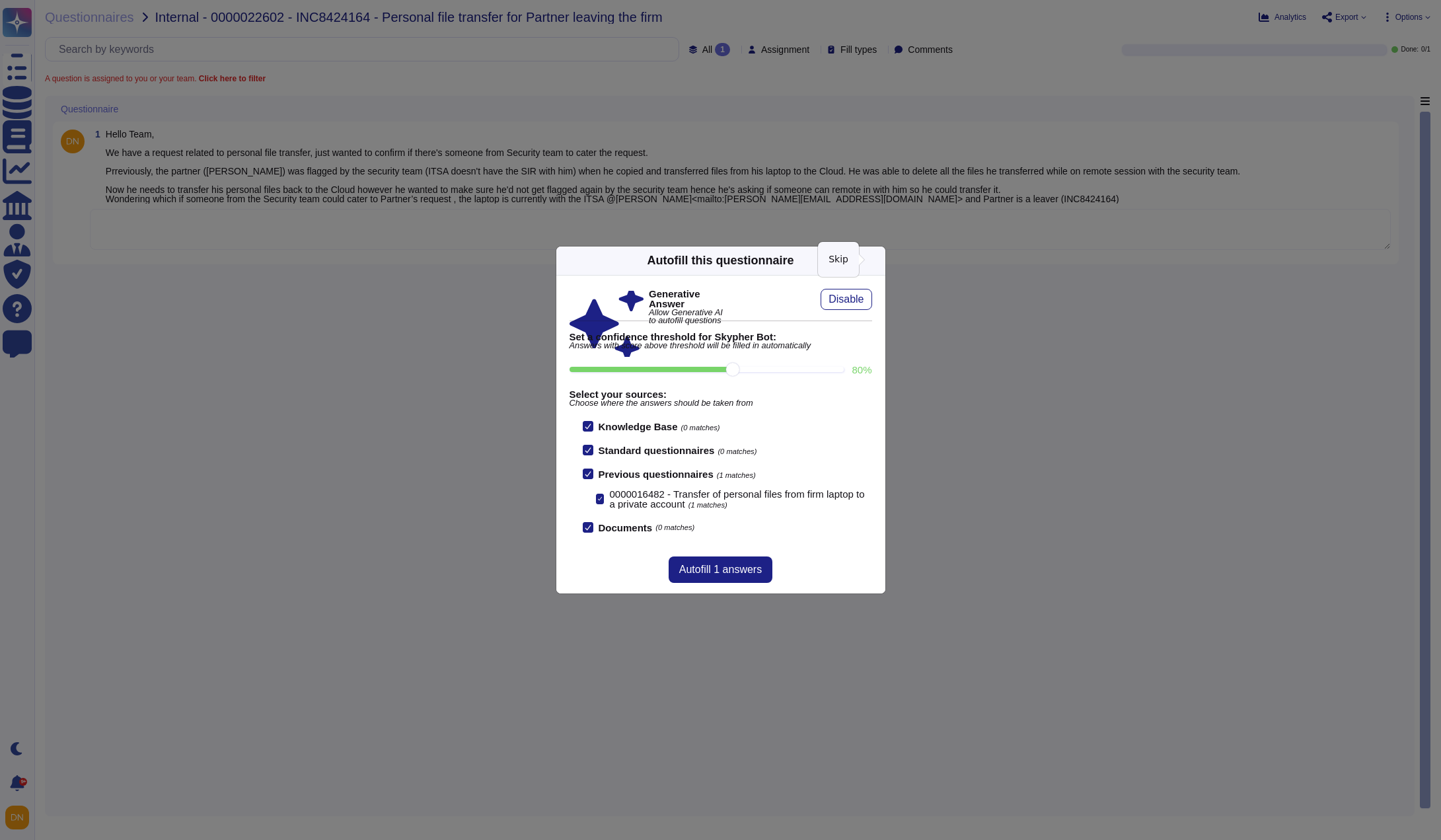
click at [878, 260] on icon at bounding box center [878, 260] width 0 height 0
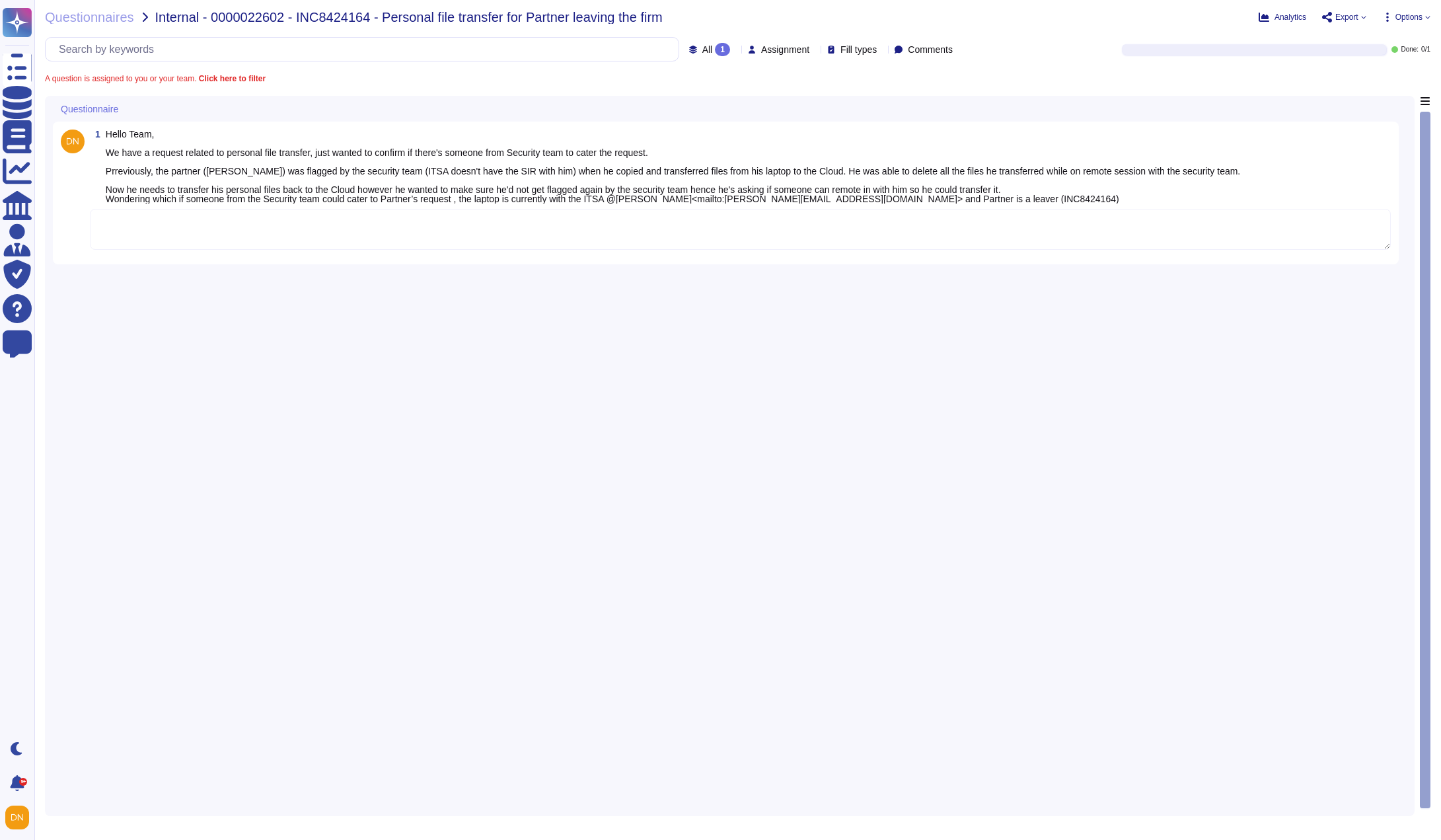
click at [729, 229] on textarea at bounding box center [740, 229] width 1301 height 41
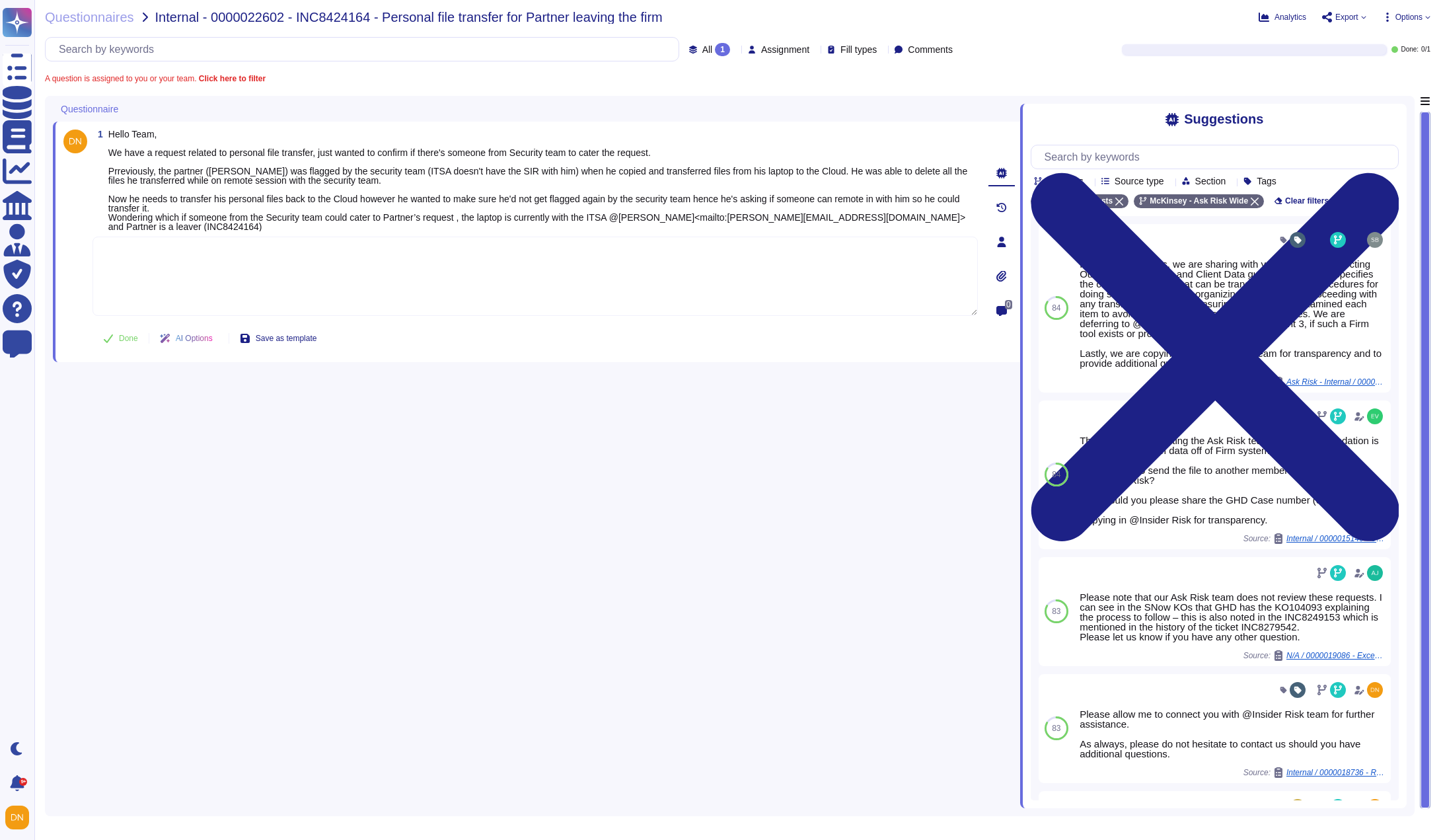
paste textarea "We are looping in @Insider Risk for further guidance here."
type textarea "We are looping in @Insider Risk for further guidance here."
click at [113, 339] on button "Done" at bounding box center [121, 339] width 56 height 27
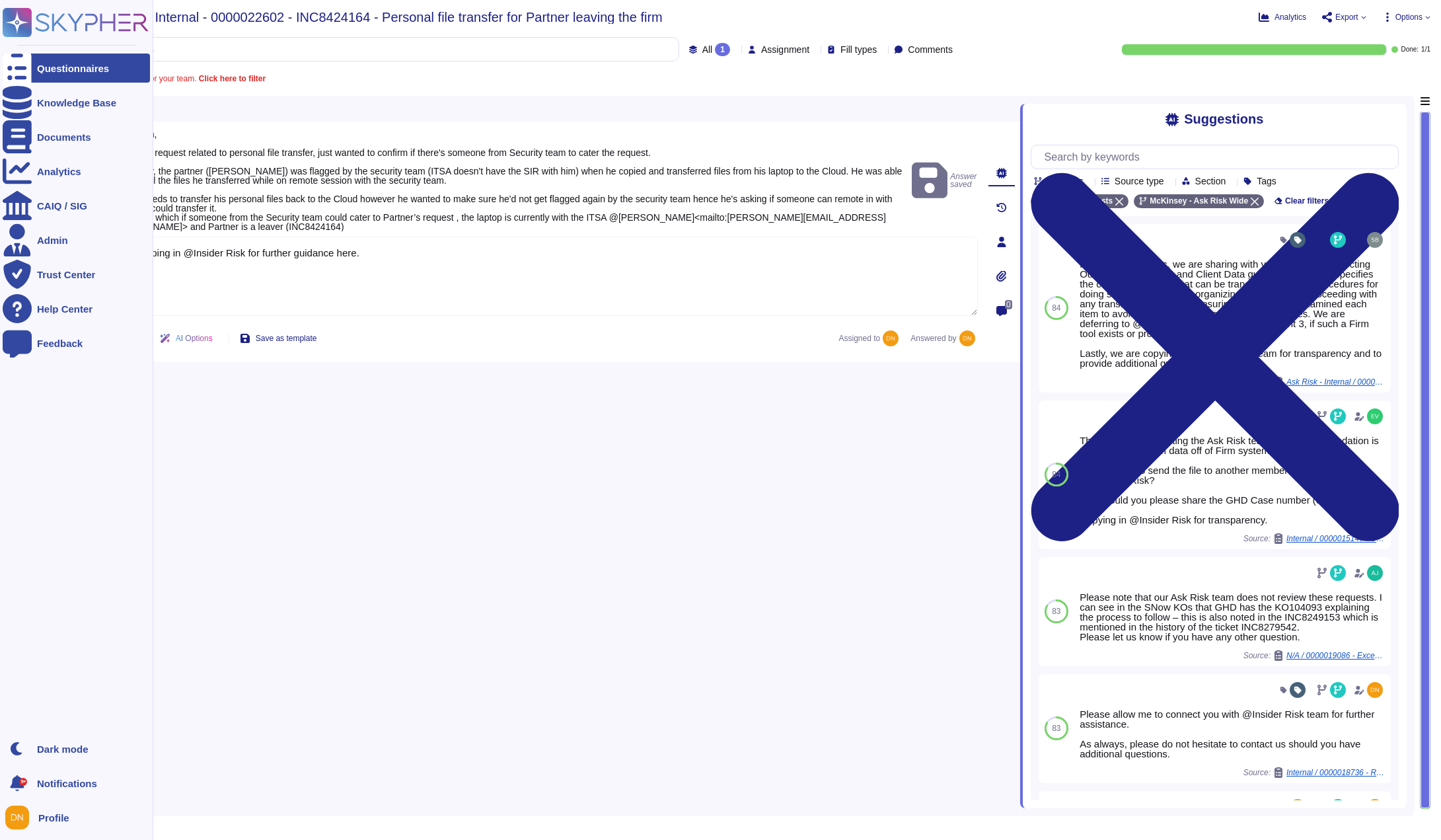
click at [16, 79] on div at bounding box center [17, 67] width 29 height 29
